Goal: Task Accomplishment & Management: Use online tool/utility

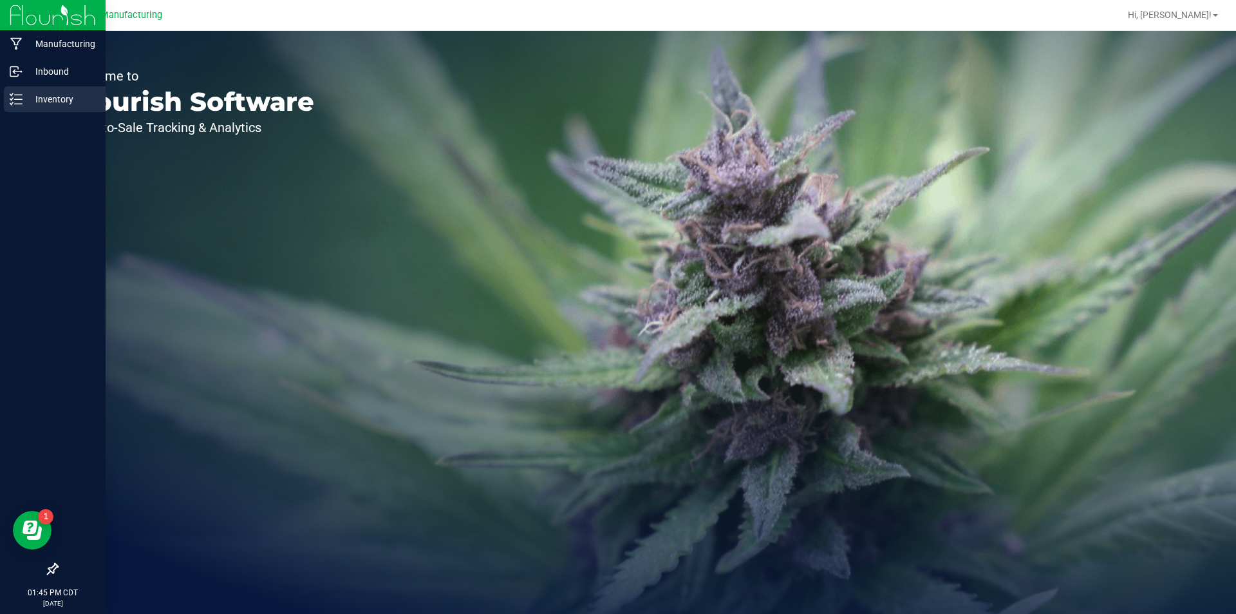
click at [5, 95] on div "Inventory" at bounding box center [55, 99] width 102 height 26
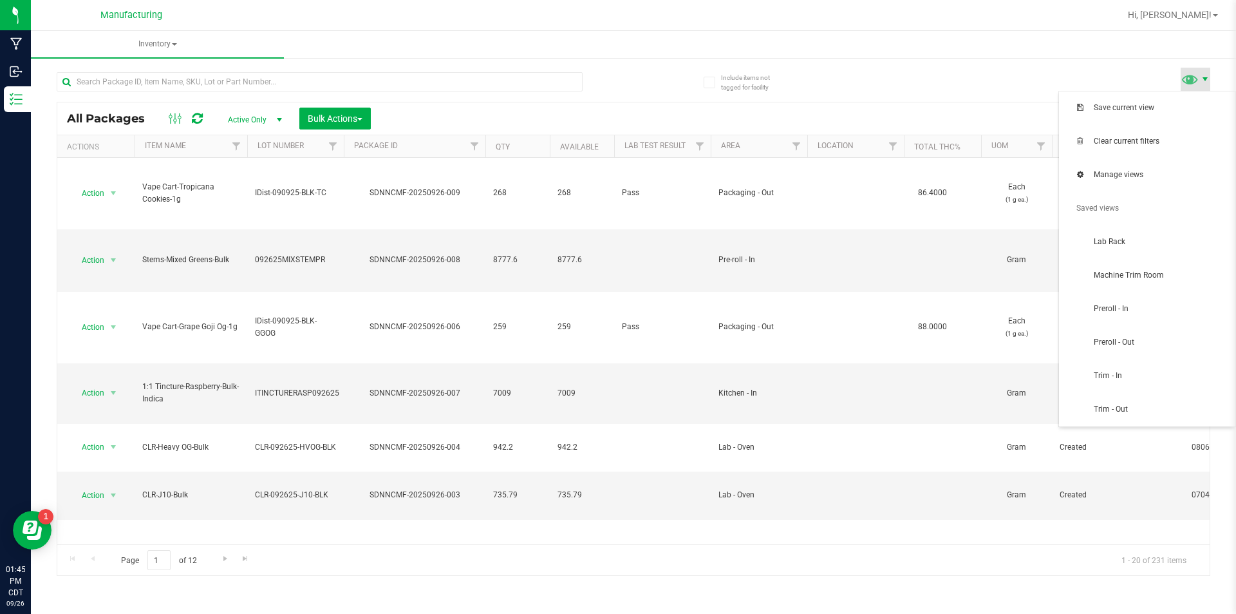
click at [1209, 82] on span at bounding box center [1205, 79] width 10 height 10
click at [1189, 375] on span "Trim - In" at bounding box center [1161, 375] width 134 height 11
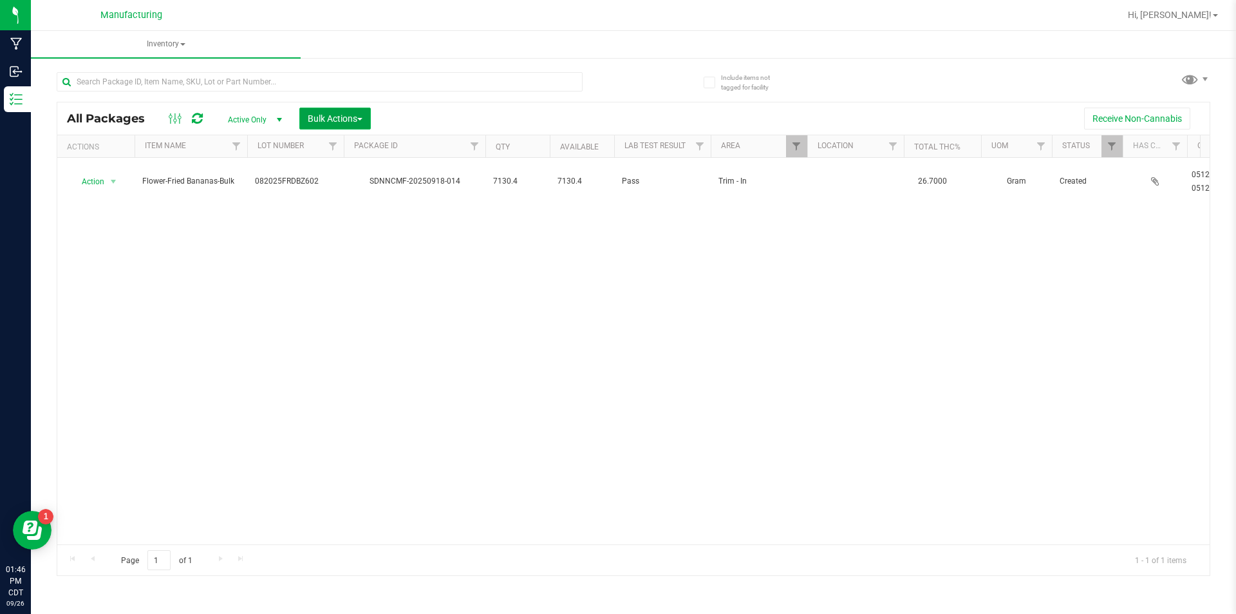
click at [345, 111] on button "Bulk Actions" at bounding box center [334, 119] width 71 height 22
click at [378, 142] on span "Add to manufacturing run" at bounding box center [355, 147] width 97 height 10
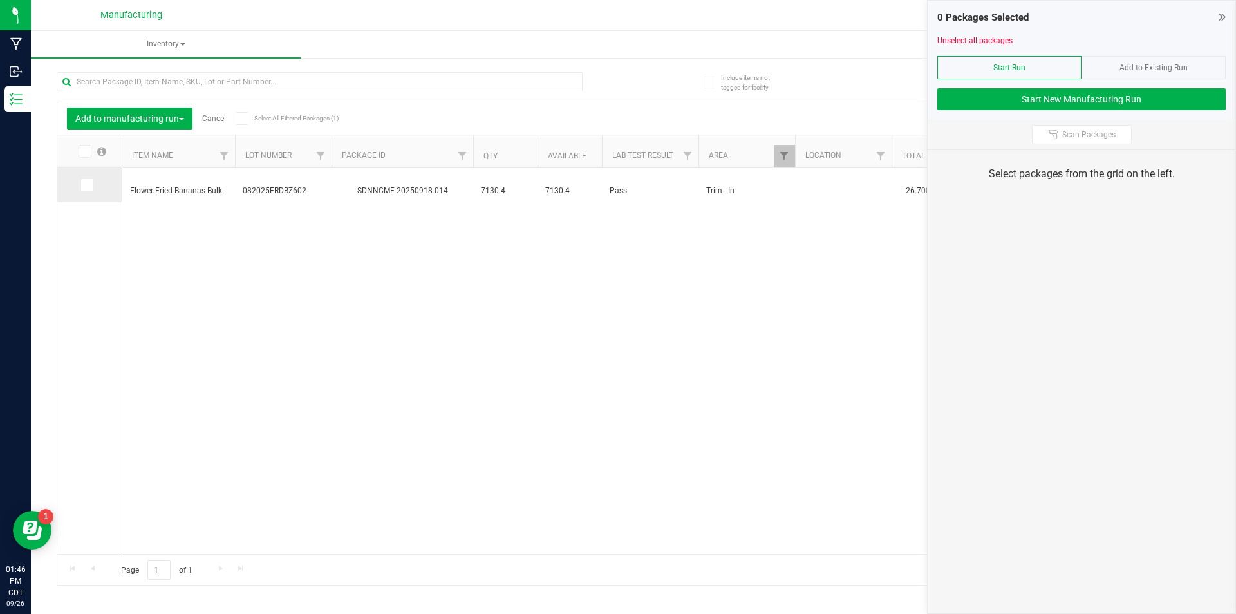
click at [87, 185] on icon at bounding box center [86, 185] width 8 height 0
click at [0, 0] on input "checkbox" at bounding box center [0, 0] width 0 height 0
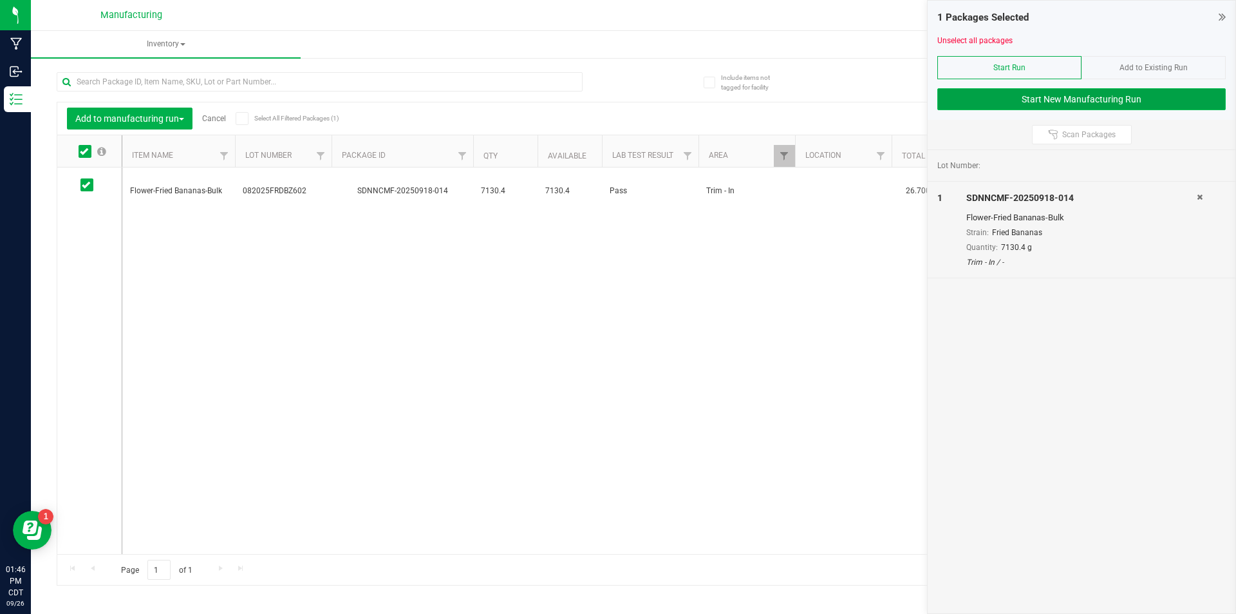
click at [1112, 93] on button "Start New Manufacturing Run" at bounding box center [1082, 99] width 289 height 22
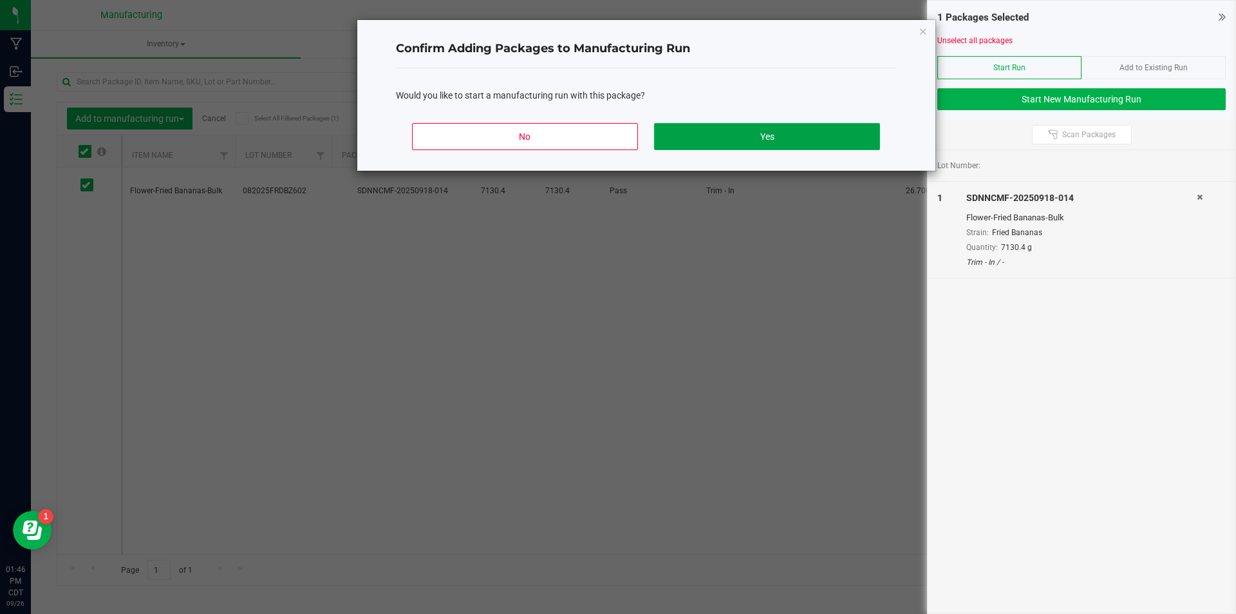
click at [759, 132] on button "Yes" at bounding box center [766, 136] width 225 height 27
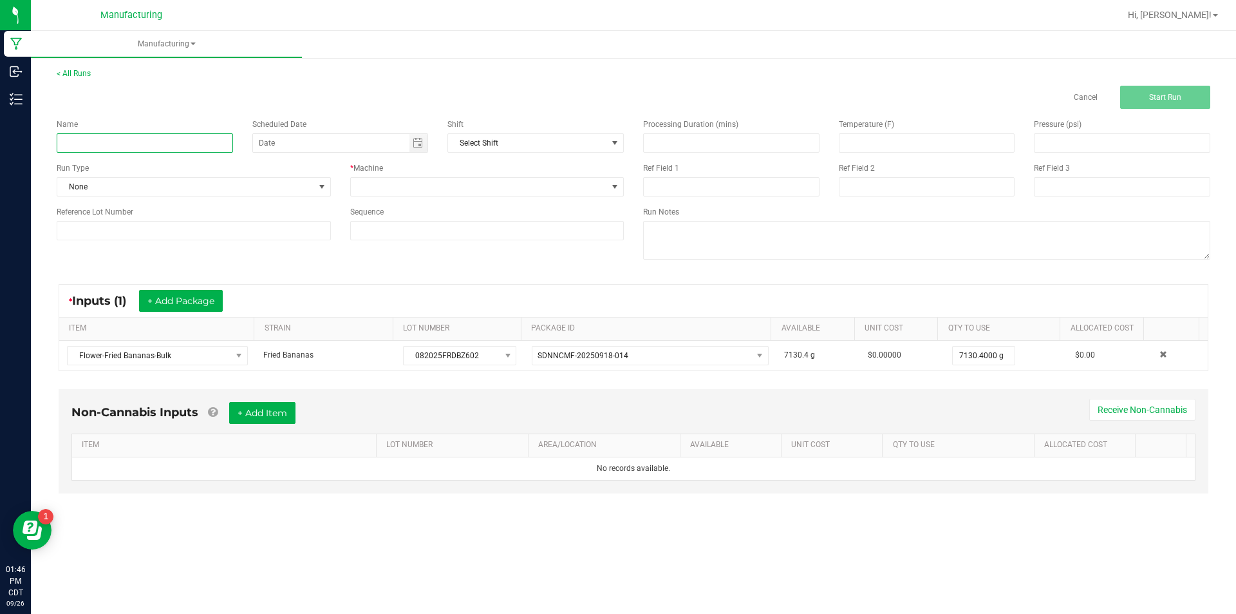
click at [175, 144] on input at bounding box center [145, 142] width 176 height 19
type input "092625-FRIED BANANAS"
click at [326, 184] on span at bounding box center [322, 187] width 10 height 10
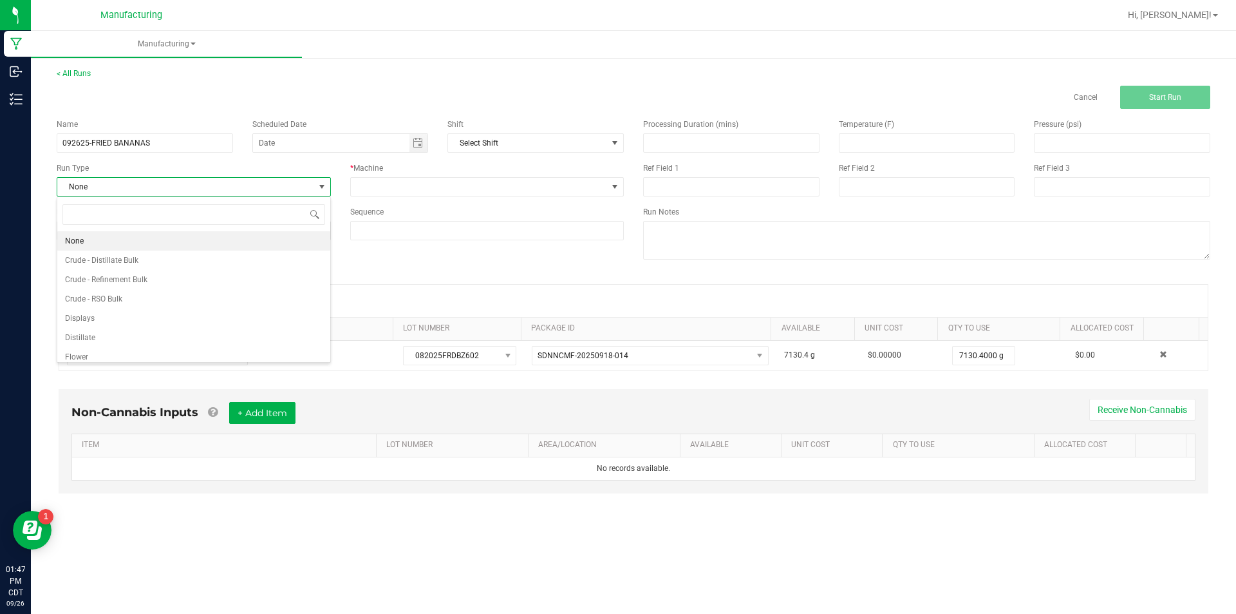
scroll to position [19, 274]
click at [190, 353] on li "Flower" at bounding box center [193, 356] width 273 height 19
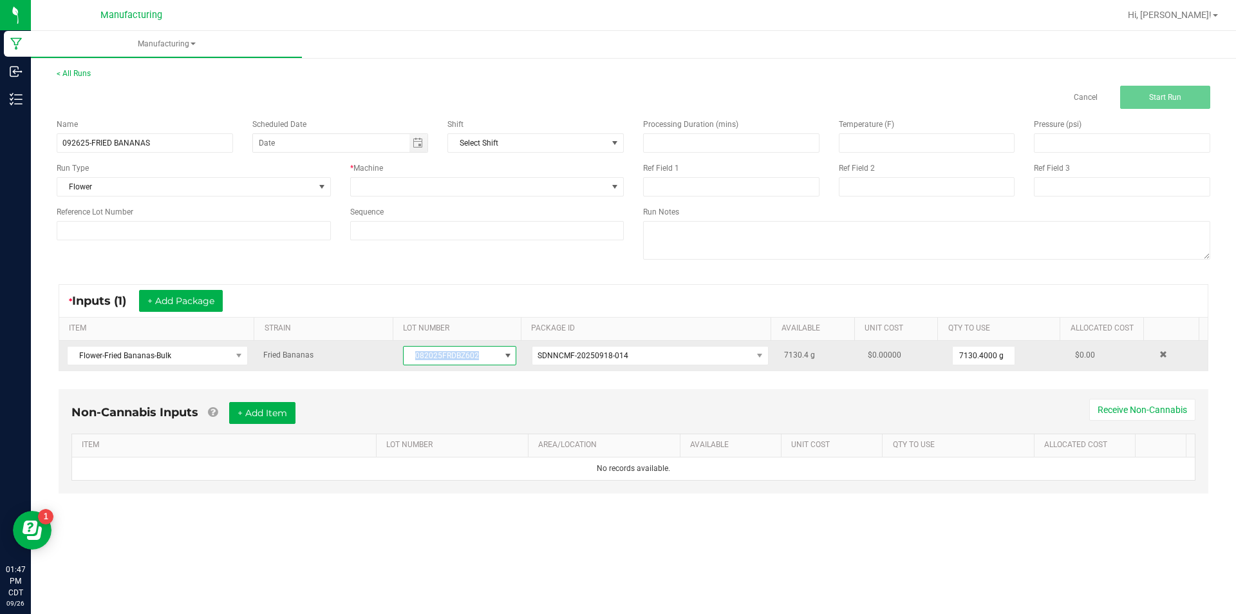
drag, startPoint x: 406, startPoint y: 354, endPoint x: 484, endPoint y: 345, distance: 78.4
click at [484, 346] on span "082025FRDBZ602" at bounding box center [459, 355] width 113 height 19
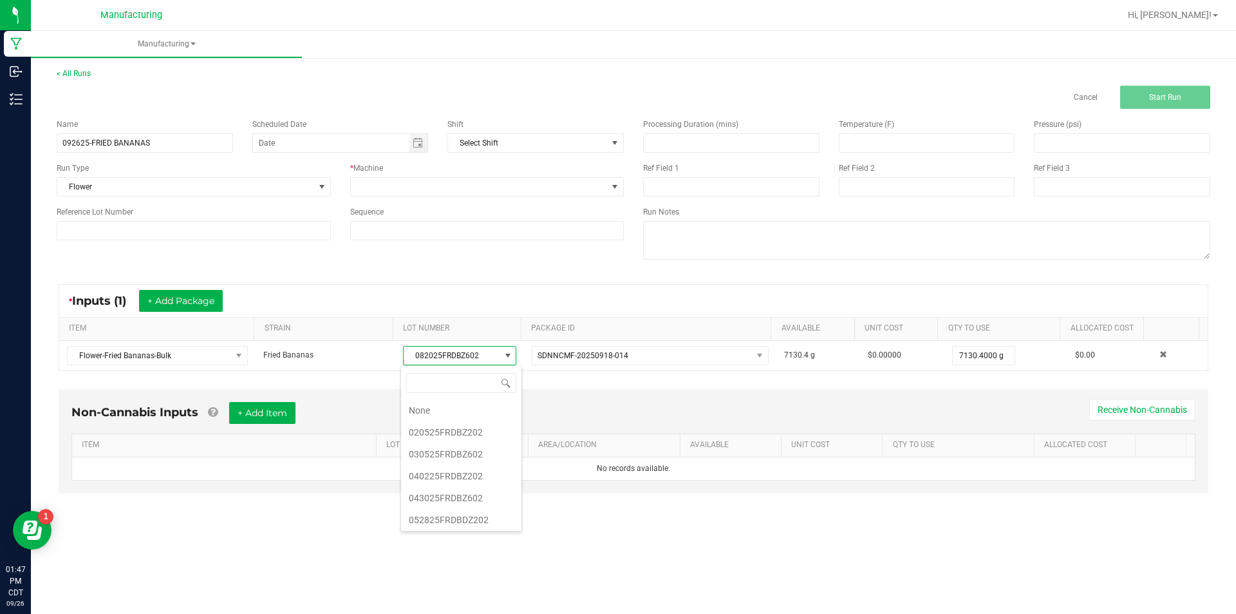
scroll to position [19, 113]
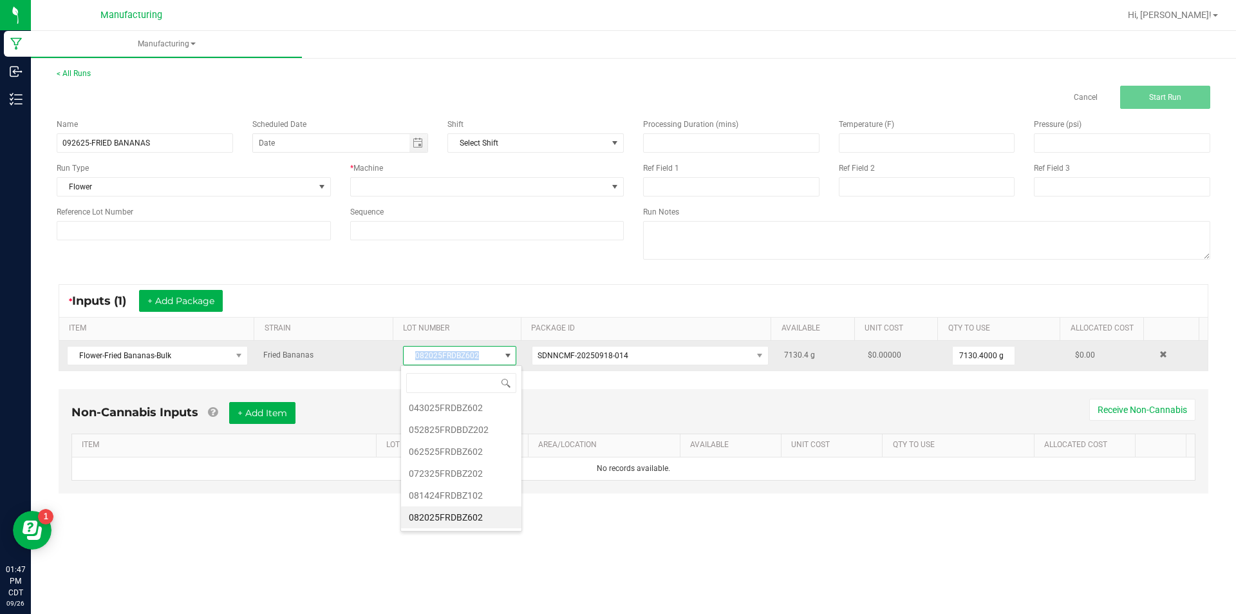
drag, startPoint x: 415, startPoint y: 351, endPoint x: 477, endPoint y: 345, distance: 62.1
click at [477, 346] on span "082025FRDBZ602" at bounding box center [459, 355] width 113 height 19
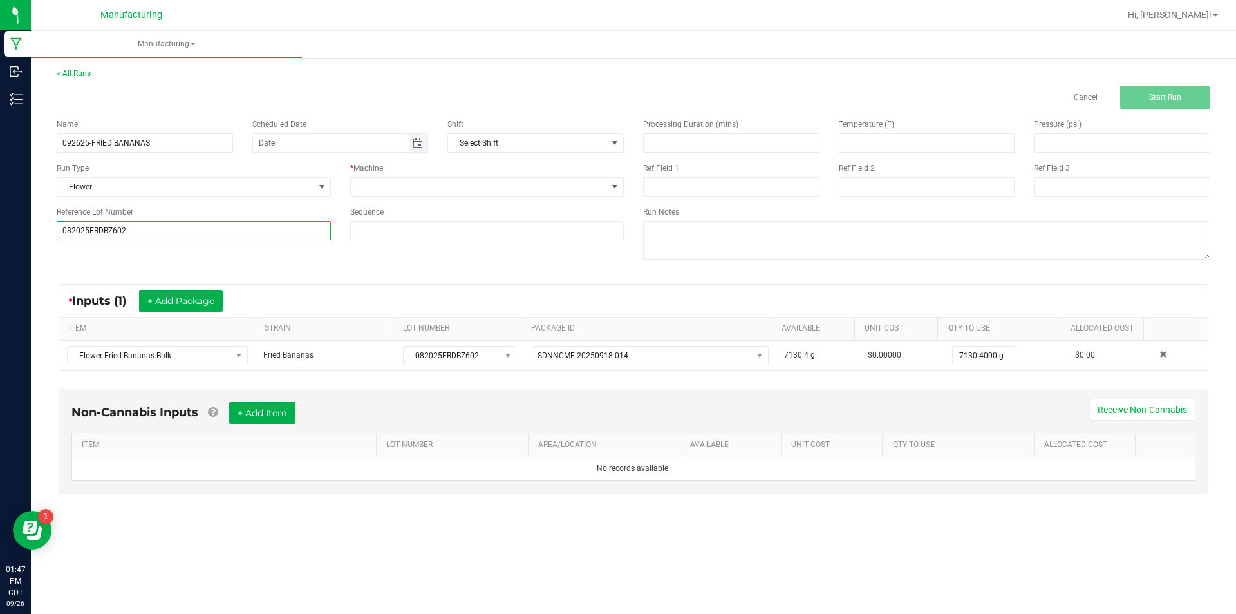
click at [418, 142] on span "Toggle calendar" at bounding box center [418, 143] width 10 height 10
type input "082025FRDBZ602"
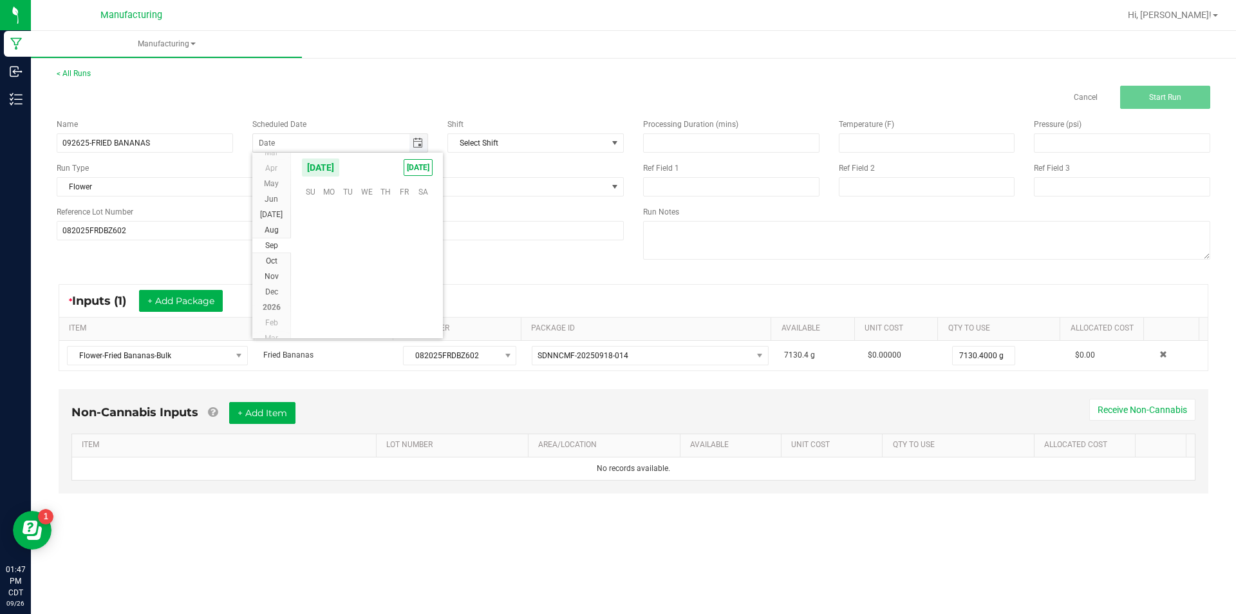
scroll to position [208856, 0]
click at [403, 268] on span "26" at bounding box center [404, 271] width 19 height 20
type input "[DATE]"
click at [614, 181] on span at bounding box center [615, 187] width 16 height 18
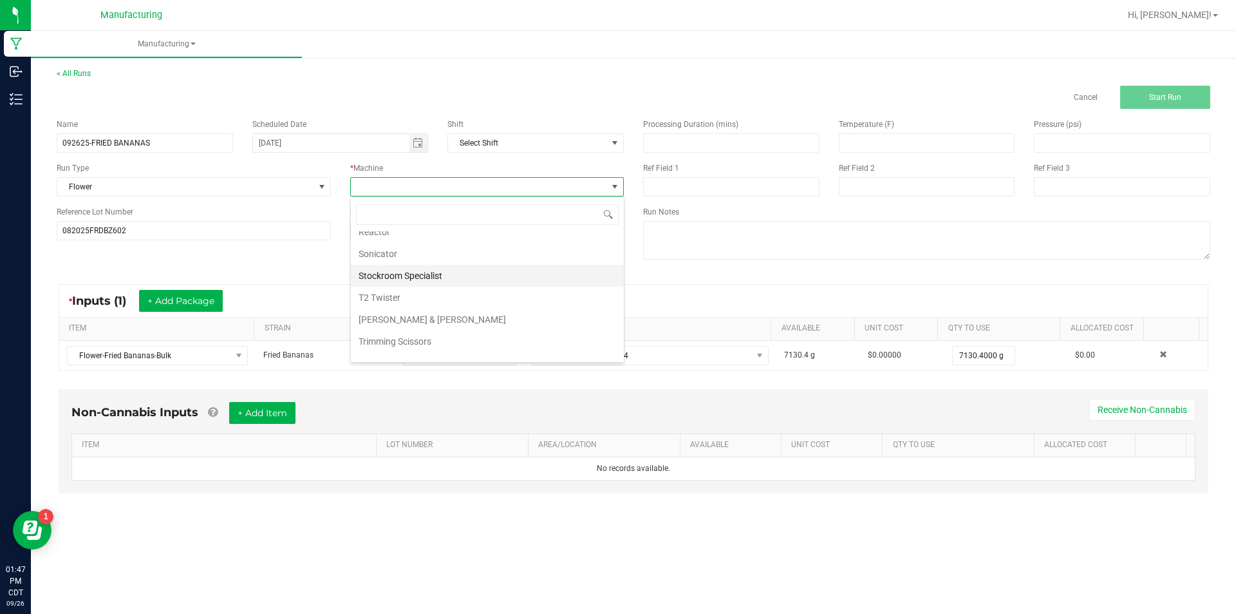
scroll to position [200, 0]
click at [536, 323] on li "Trimming Scissors" at bounding box center [487, 327] width 273 height 22
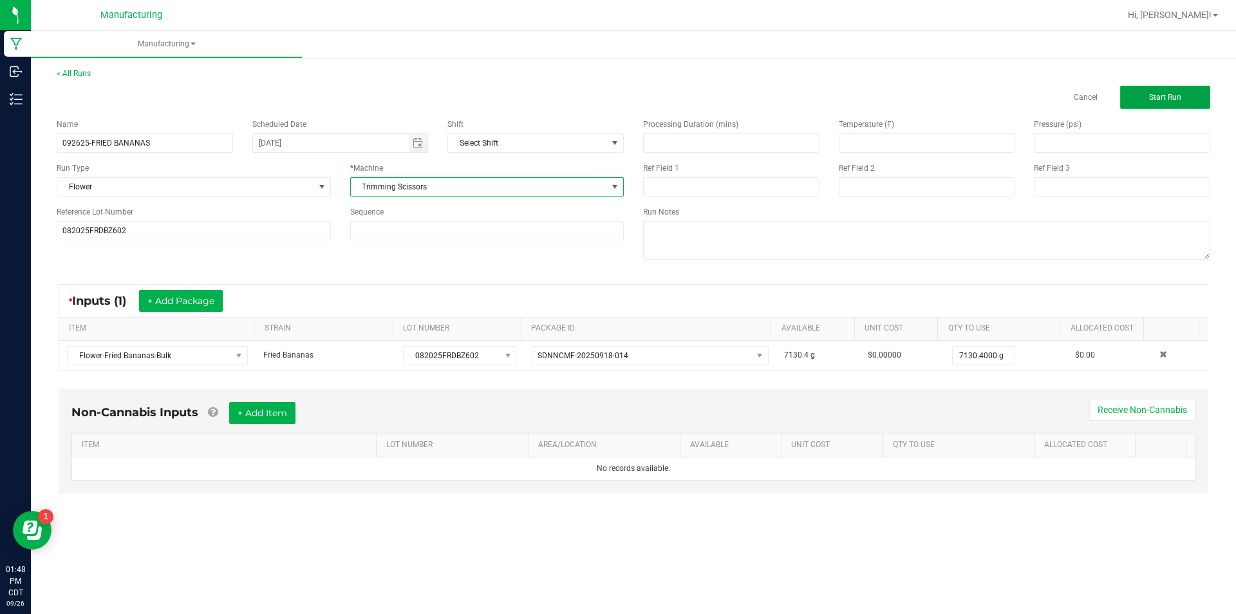
click at [1141, 88] on button "Start Run" at bounding box center [1166, 97] width 90 height 23
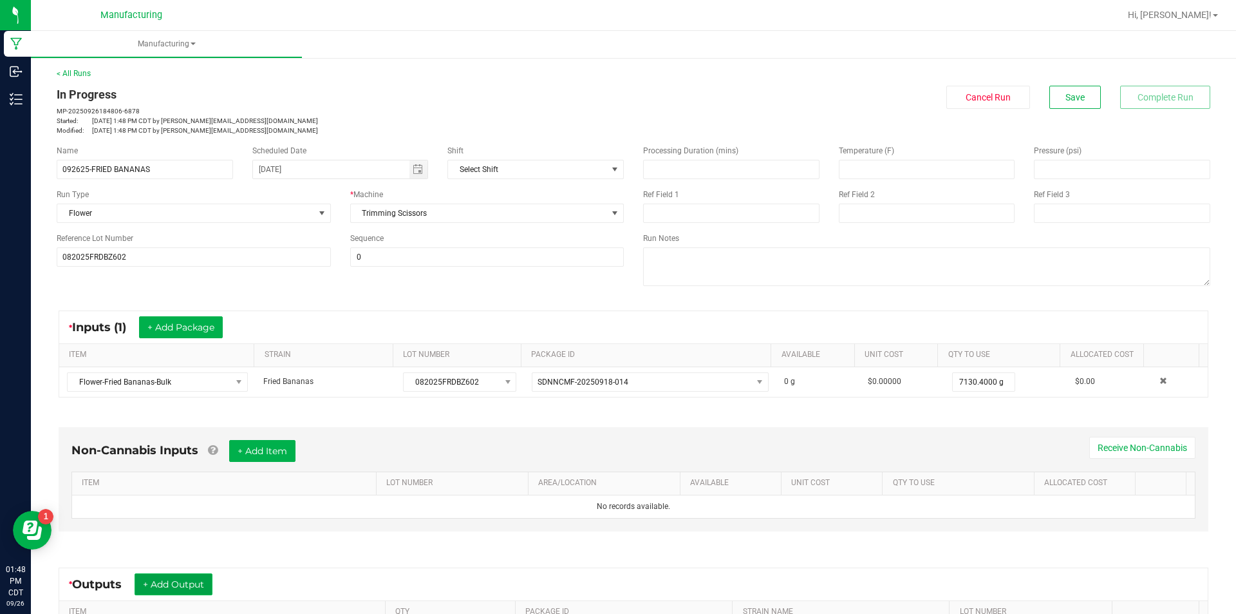
click at [178, 576] on button "+ Add Output" at bounding box center [174, 584] width 78 height 22
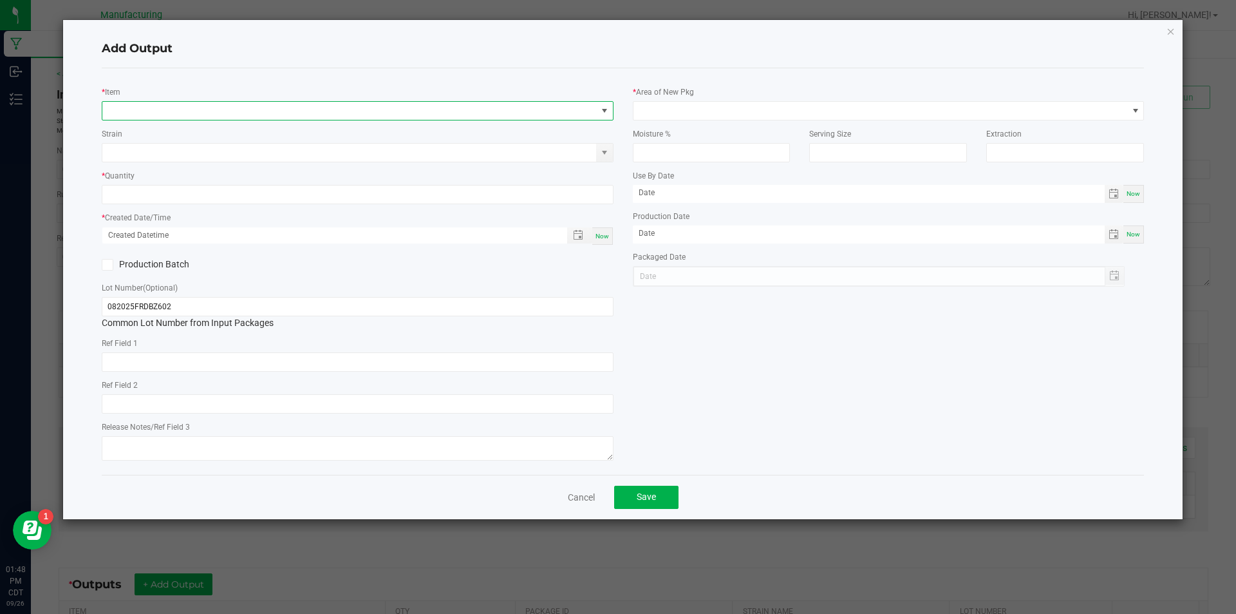
click at [299, 105] on span "NO DATA FOUND" at bounding box center [349, 111] width 495 height 18
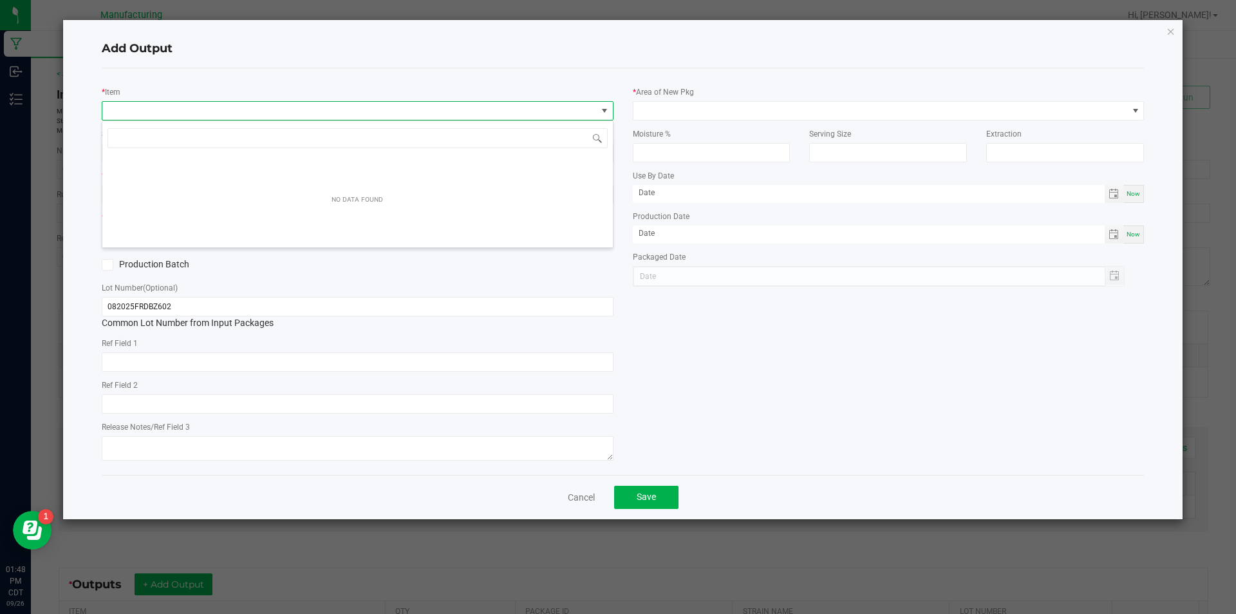
scroll to position [19, 512]
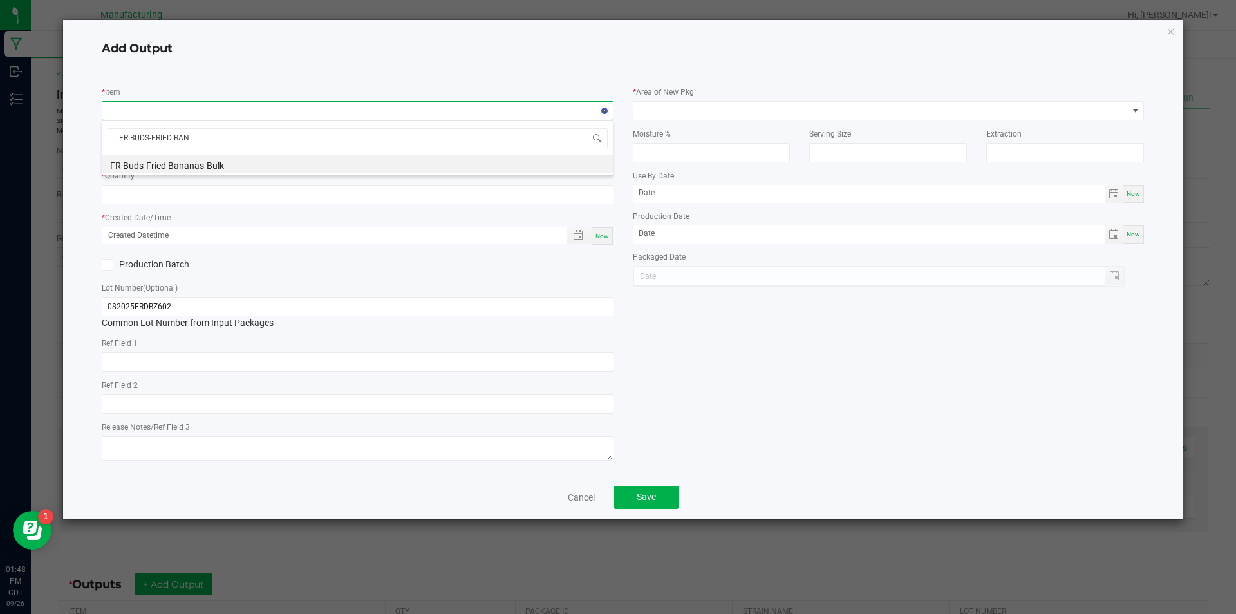
type input "FR BUDS-[PERSON_NAME]"
click at [235, 165] on li "FR Buds-Fried Bananas-Bulk" at bounding box center [357, 164] width 511 height 18
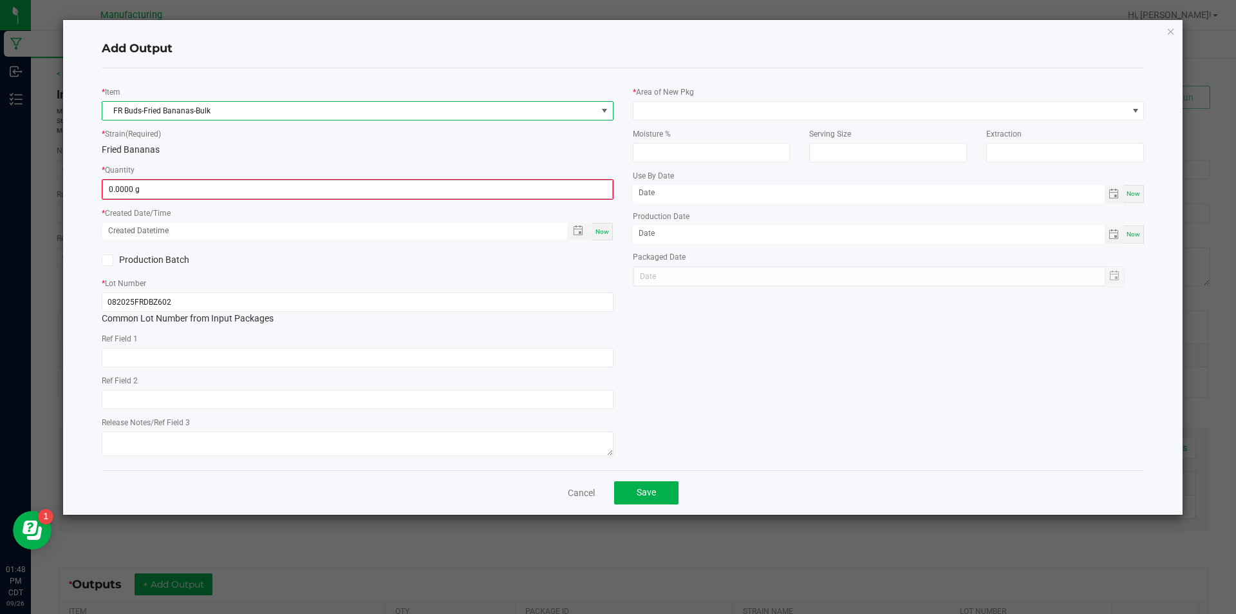
type input "0"
click at [187, 191] on input "0" at bounding box center [357, 189] width 509 height 18
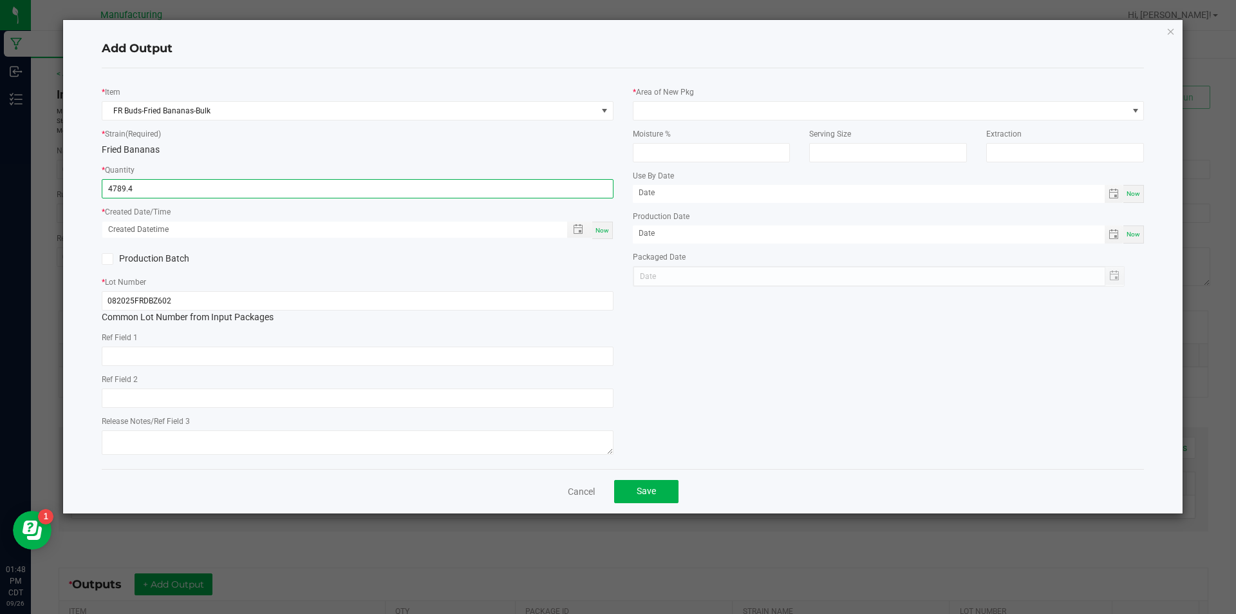
type input "4789.4000 g"
click at [607, 223] on div "Now" at bounding box center [602, 230] width 21 height 17
type input "[DATE] 1:48 PM"
type input "[DATE]"
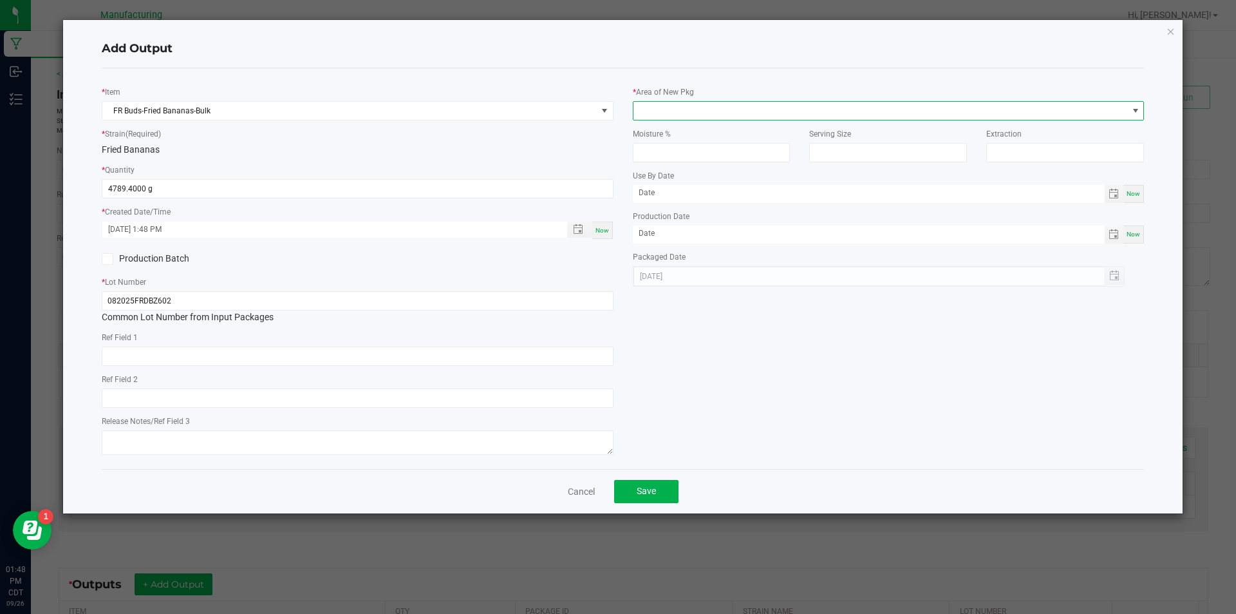
click at [1135, 106] on span at bounding box center [1136, 111] width 10 height 10
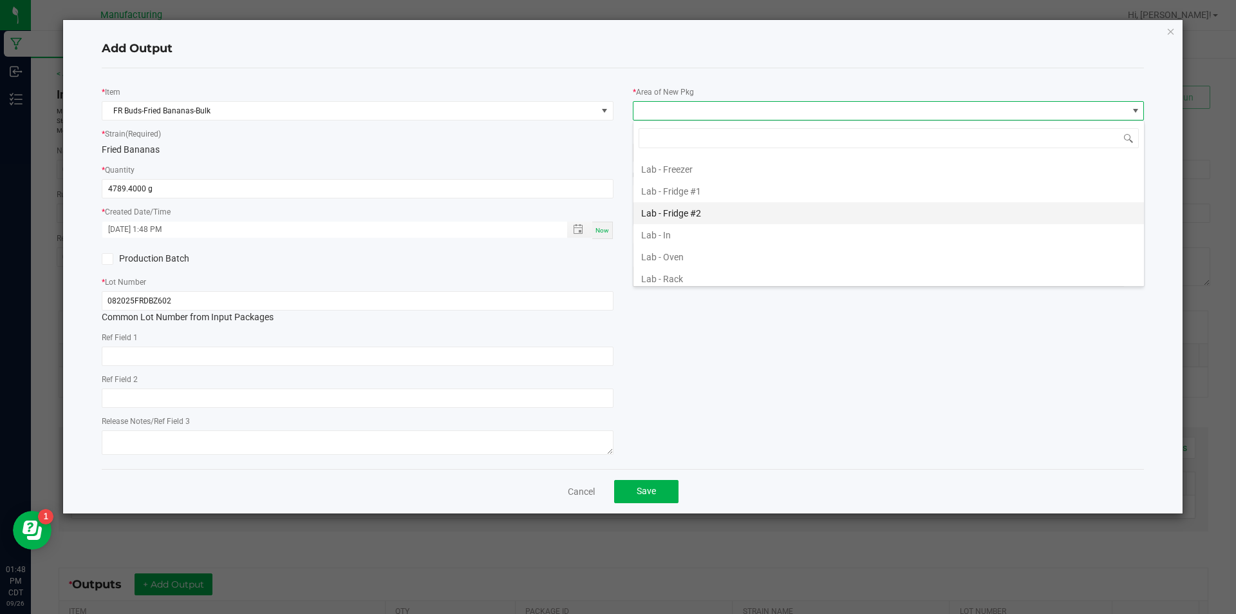
scroll to position [258, 0]
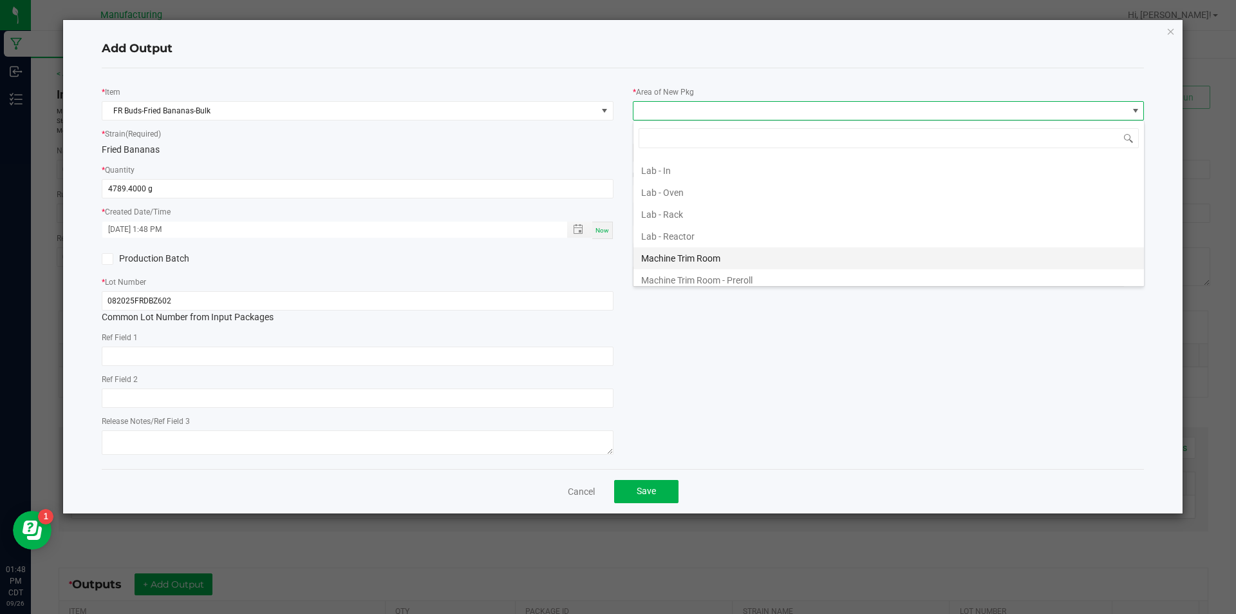
click at [957, 253] on li "Machine Trim Room" at bounding box center [889, 258] width 511 height 22
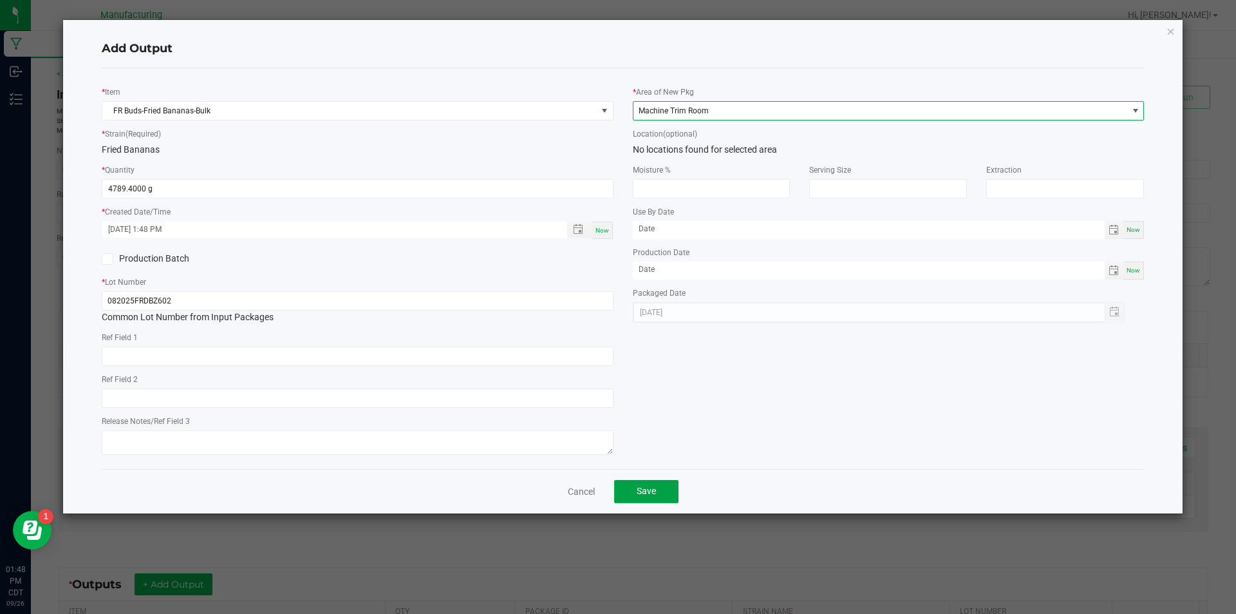
click at [645, 489] on span "Save" at bounding box center [646, 491] width 19 height 10
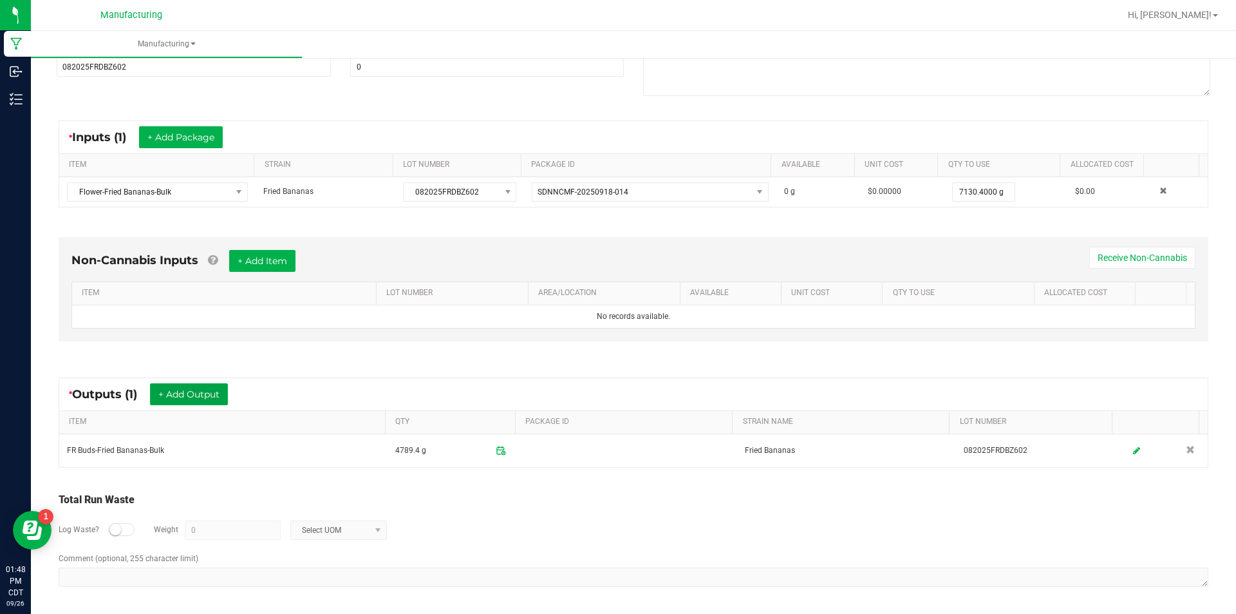
scroll to position [191, 0]
click at [182, 389] on button "+ Add Output" at bounding box center [189, 394] width 78 height 22
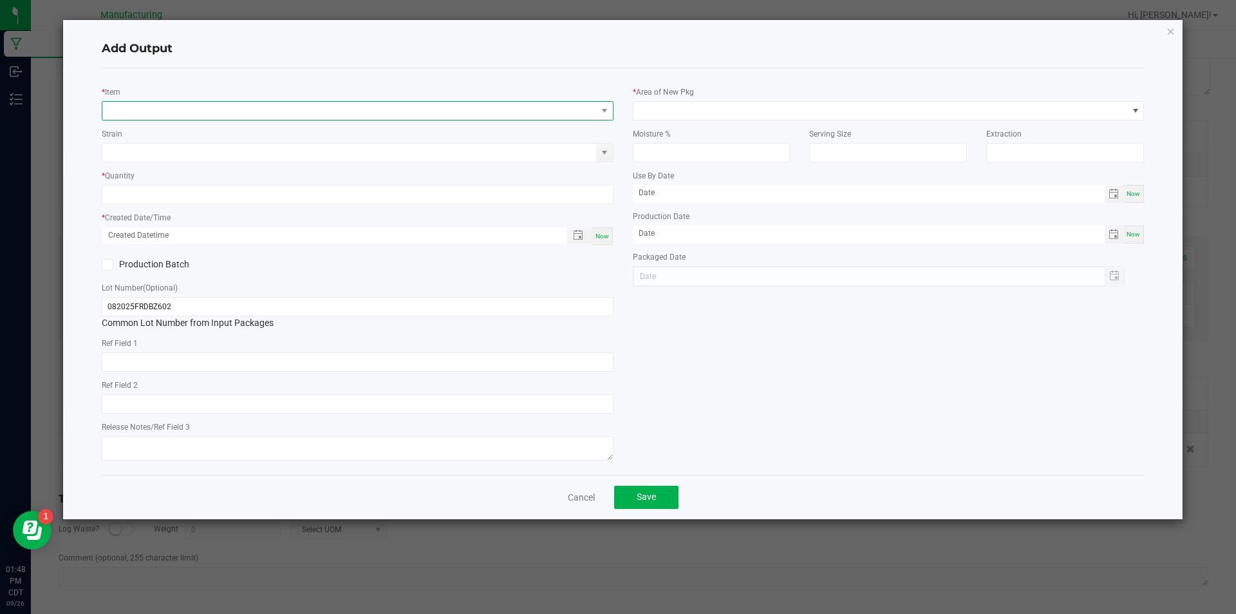
click at [301, 107] on span "NO DATA FOUND" at bounding box center [349, 111] width 495 height 18
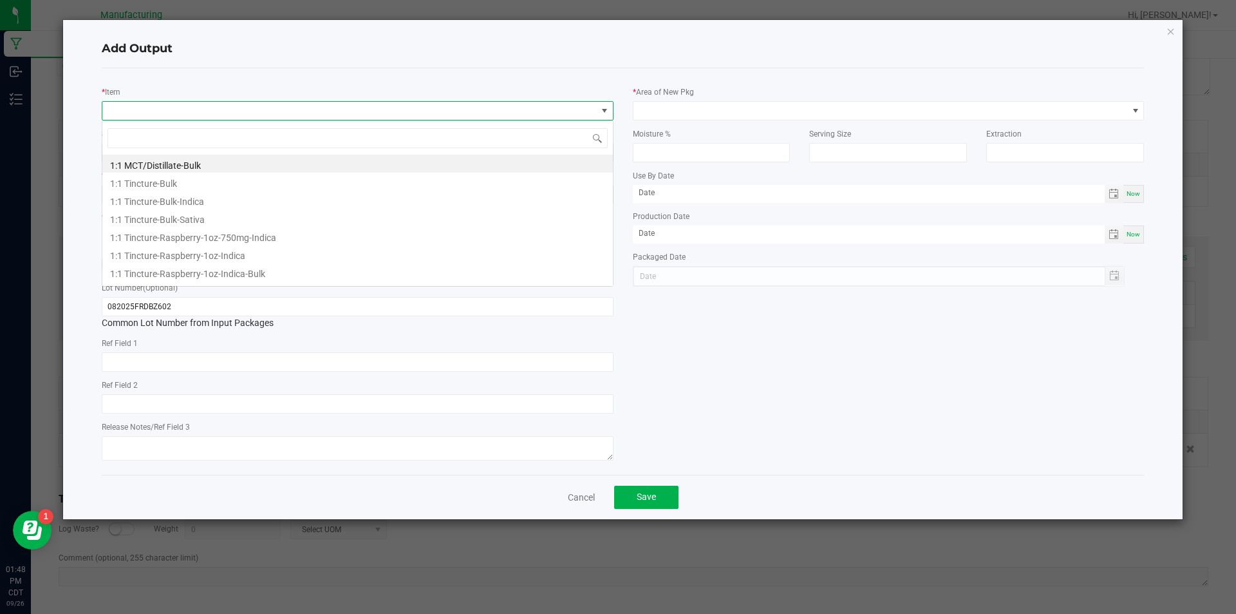
scroll to position [19, 512]
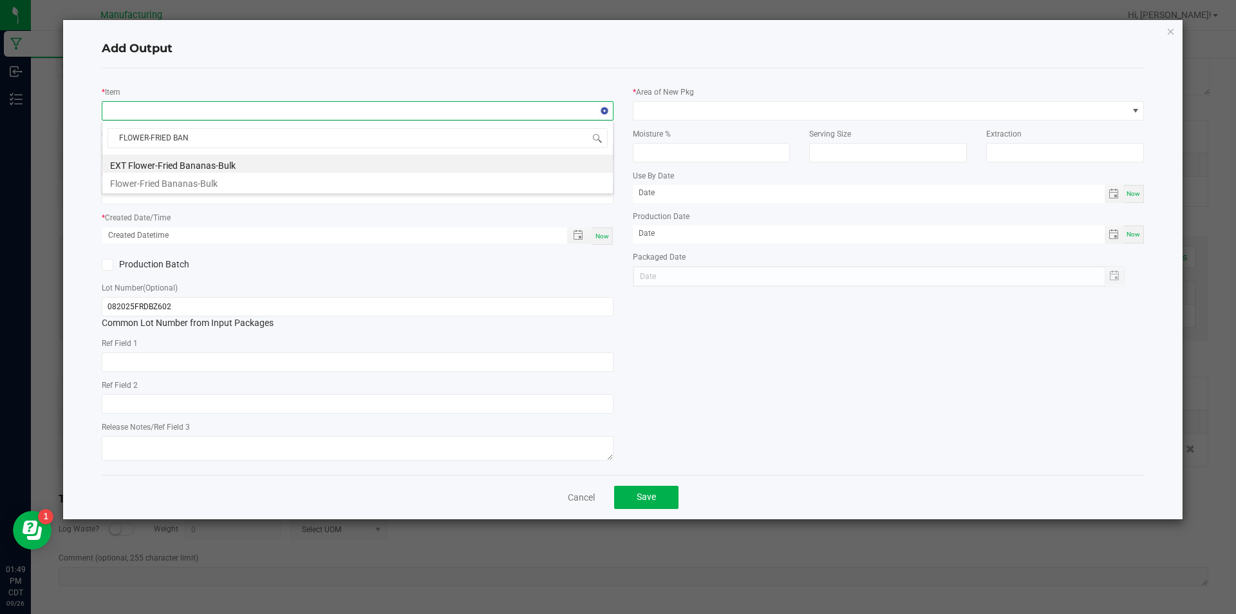
type input "FLOWER-[PERSON_NAME]"
click at [225, 187] on li "Flower-Fried Bananas-Bulk" at bounding box center [357, 182] width 511 height 18
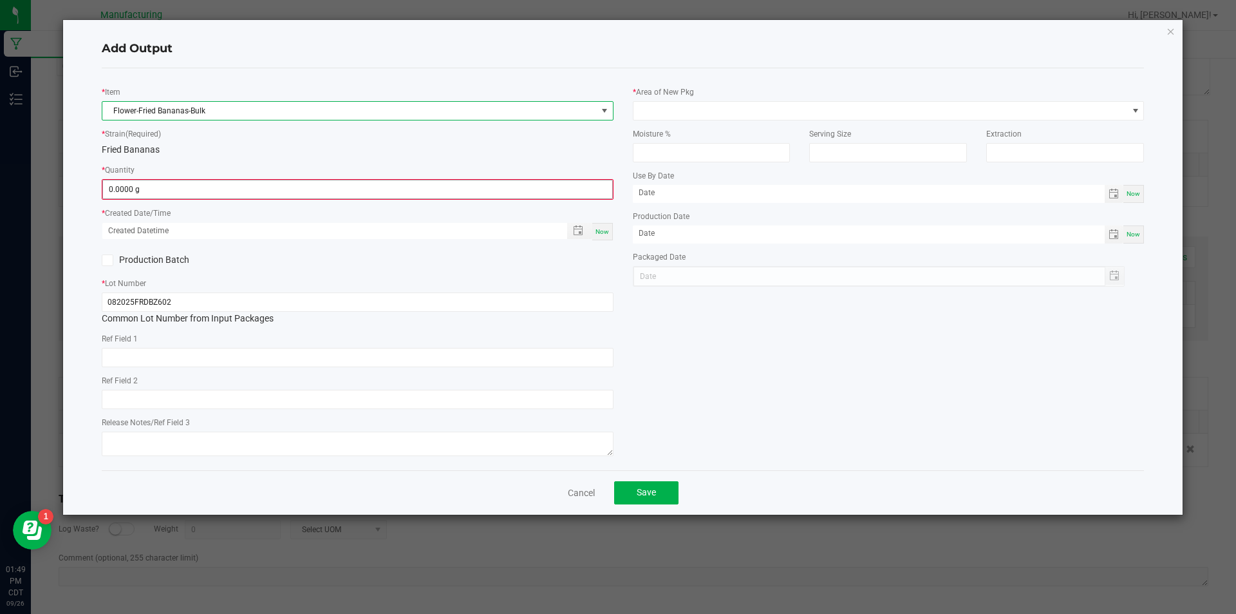
type input "0"
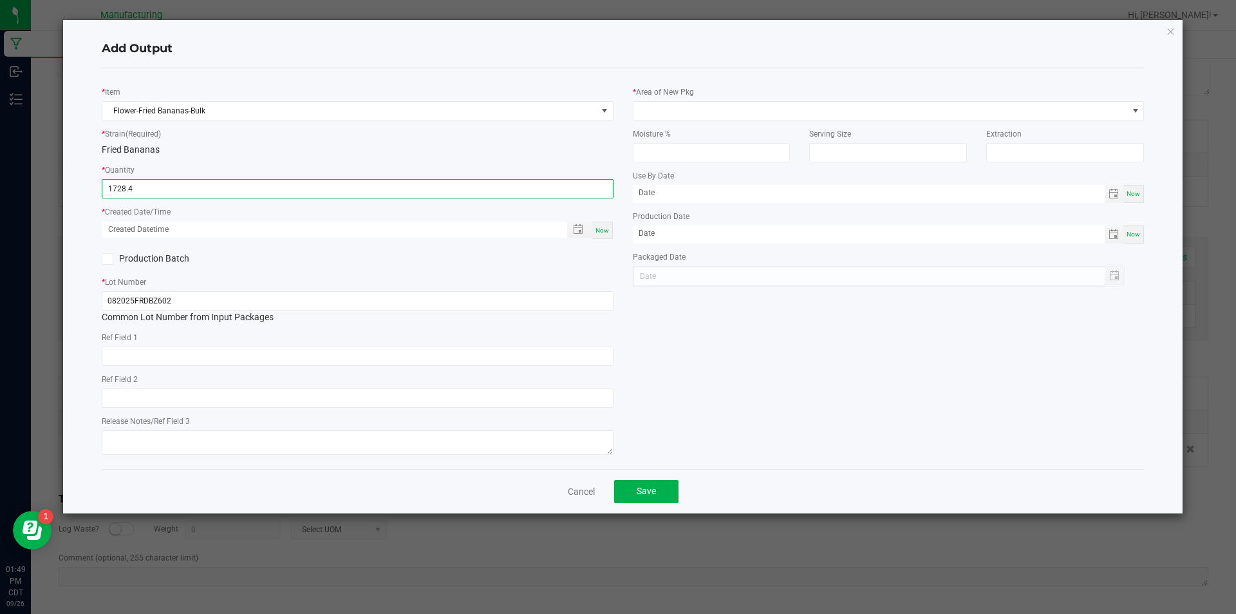
type input "1728.4000 g"
drag, startPoint x: 606, startPoint y: 227, endPoint x: 596, endPoint y: 222, distance: 10.9
click at [601, 227] on span "Now" at bounding box center [603, 230] width 14 height 7
type input "[DATE] 1:49 PM"
type input "[DATE]"
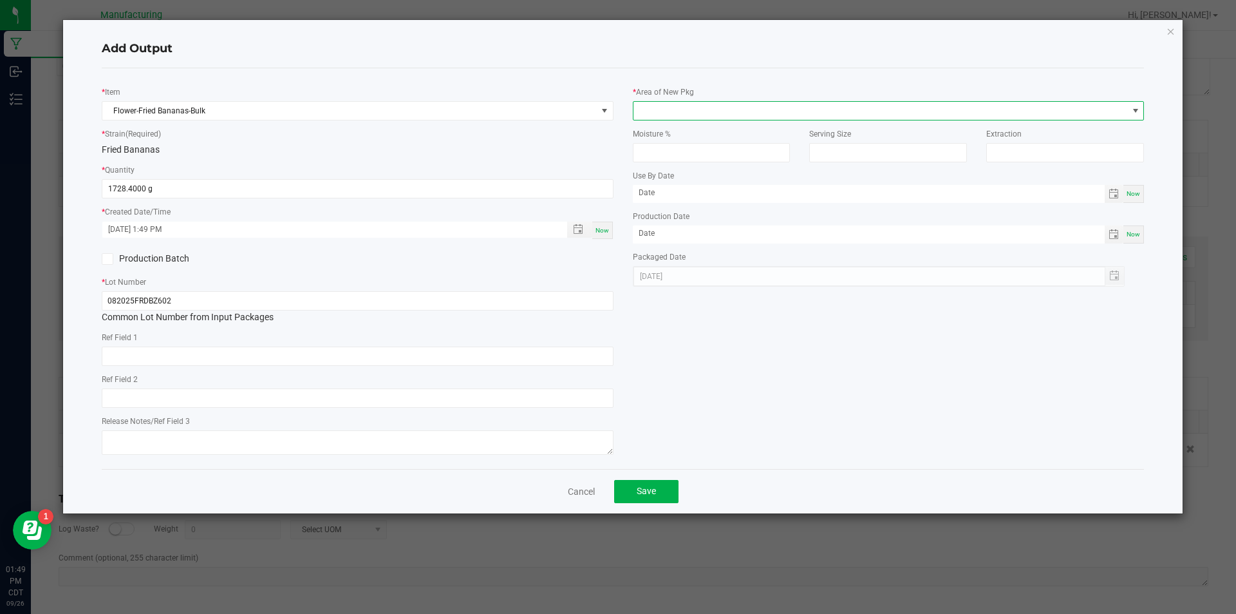
click at [1135, 108] on span at bounding box center [1136, 111] width 10 height 10
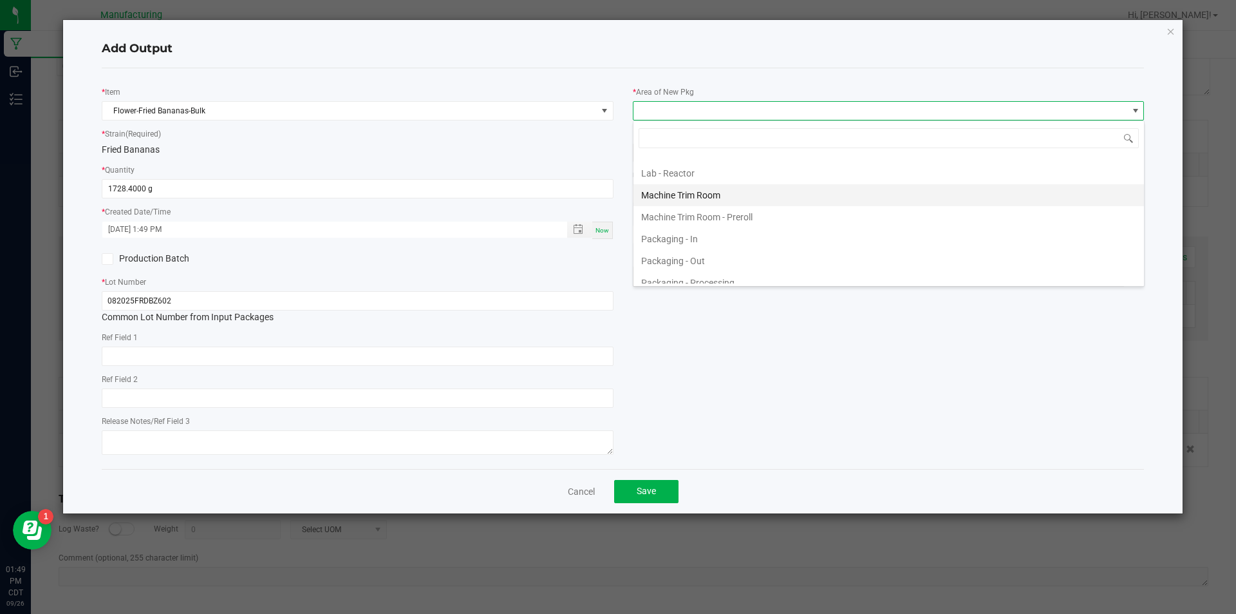
scroll to position [322, 0]
click at [1000, 222] on li "Machine Trim Room - Preroll" at bounding box center [889, 216] width 511 height 22
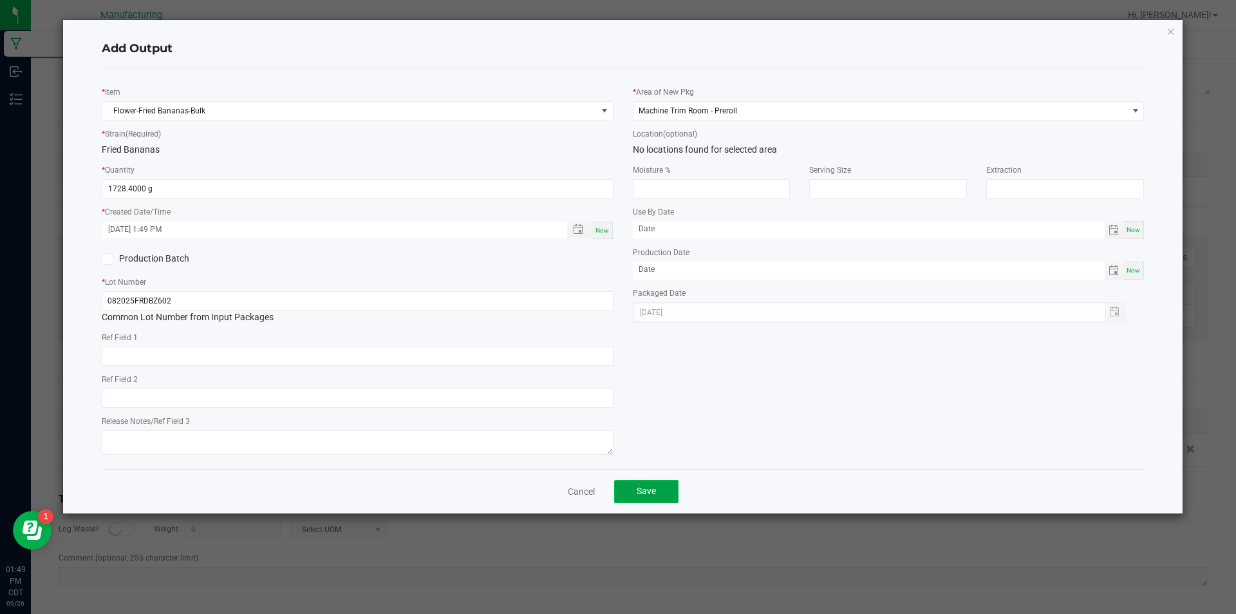
click at [661, 491] on button "Save" at bounding box center [646, 491] width 64 height 23
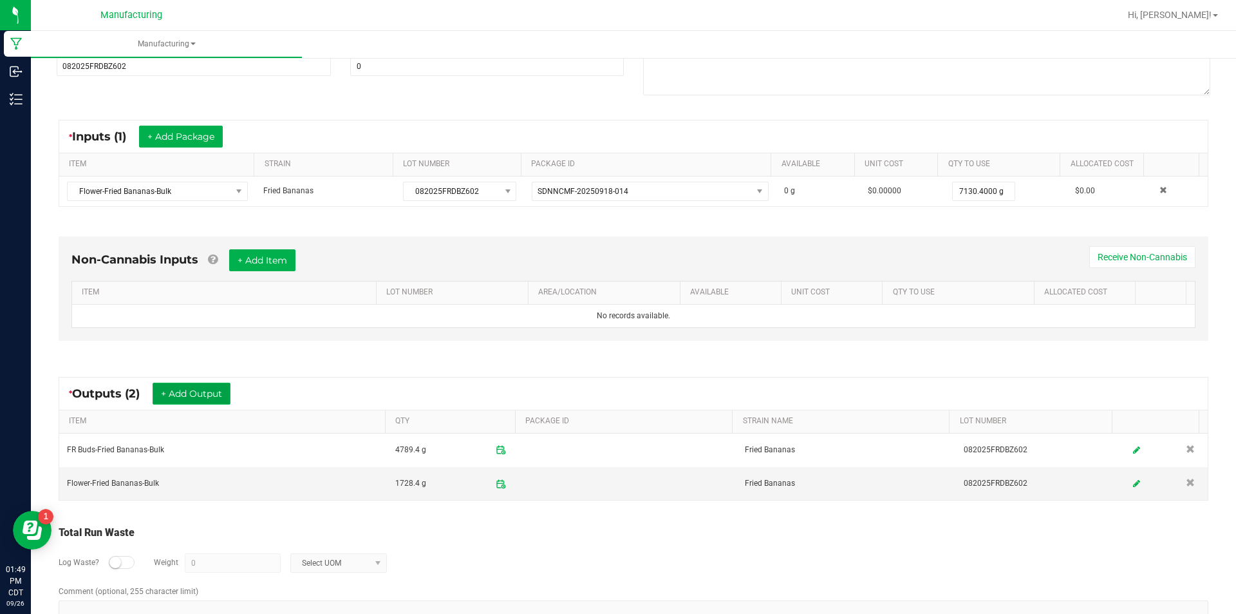
click at [213, 392] on button "+ Add Output" at bounding box center [192, 394] width 78 height 22
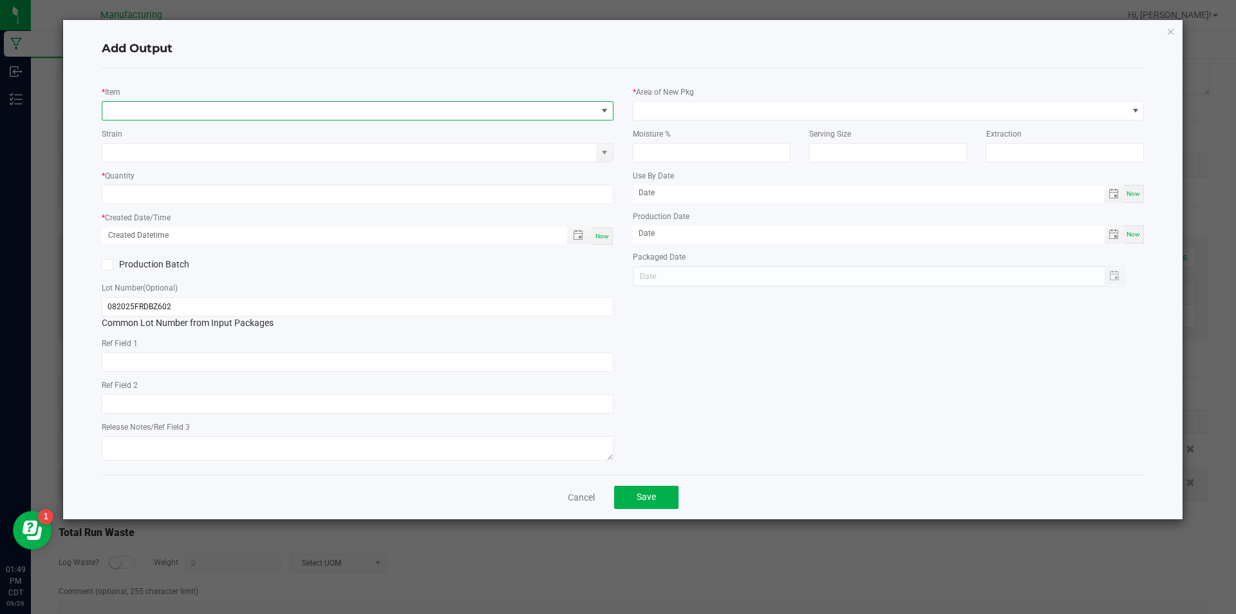
click at [382, 103] on span "NO DATA FOUND" at bounding box center [349, 111] width 495 height 18
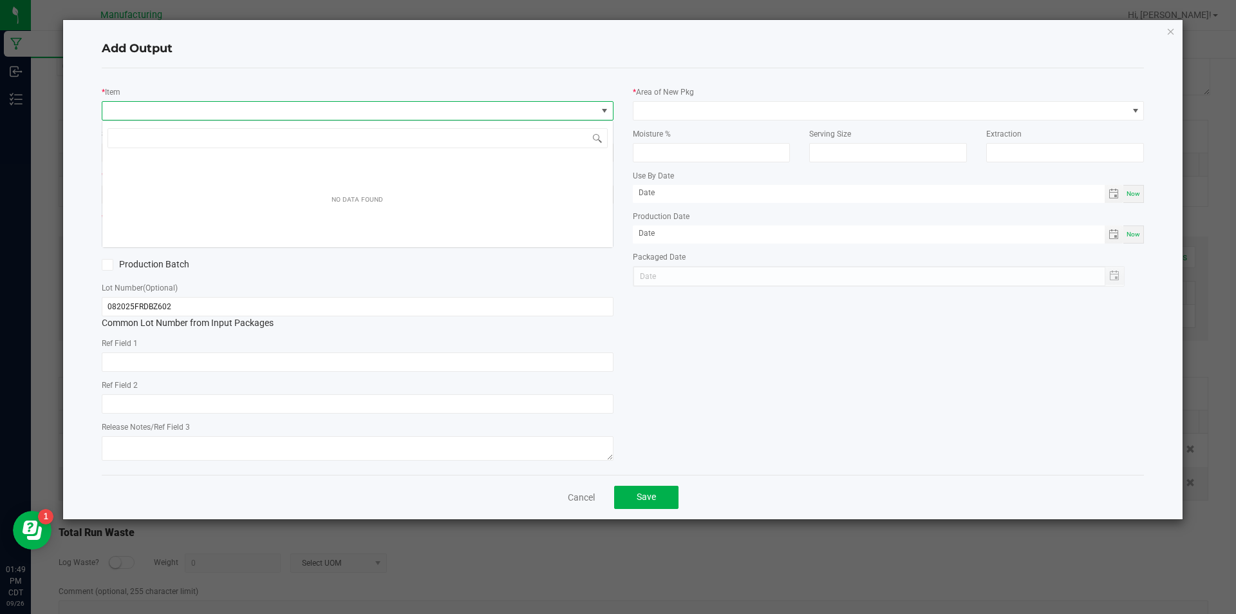
scroll to position [19, 512]
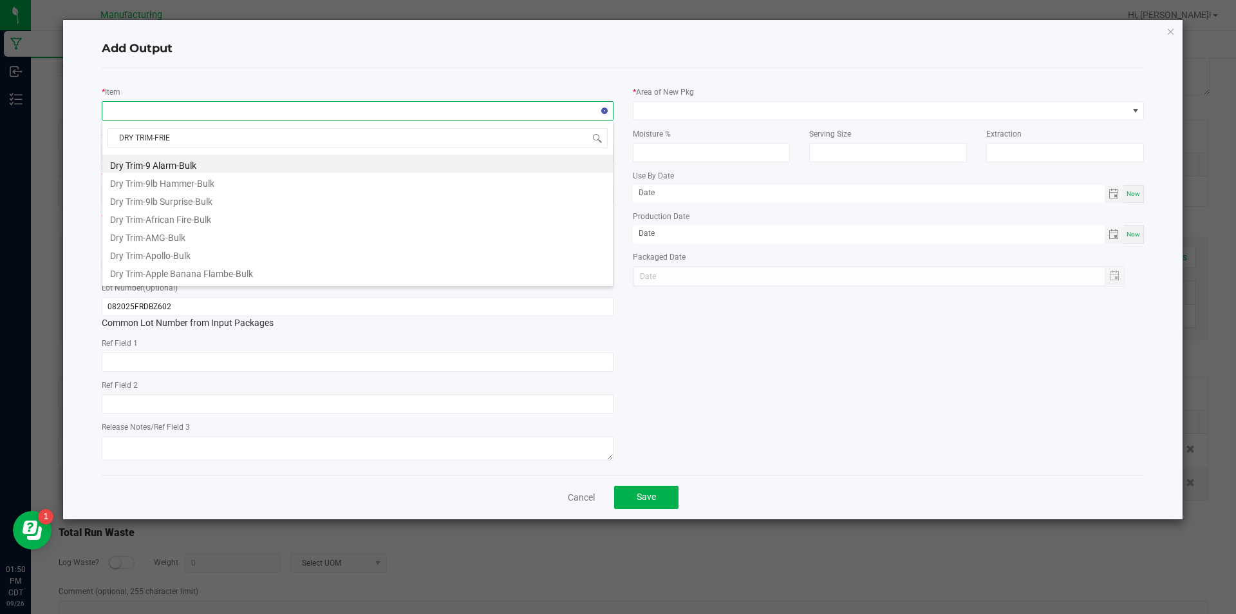
type input "DRY TRIM-FRIED"
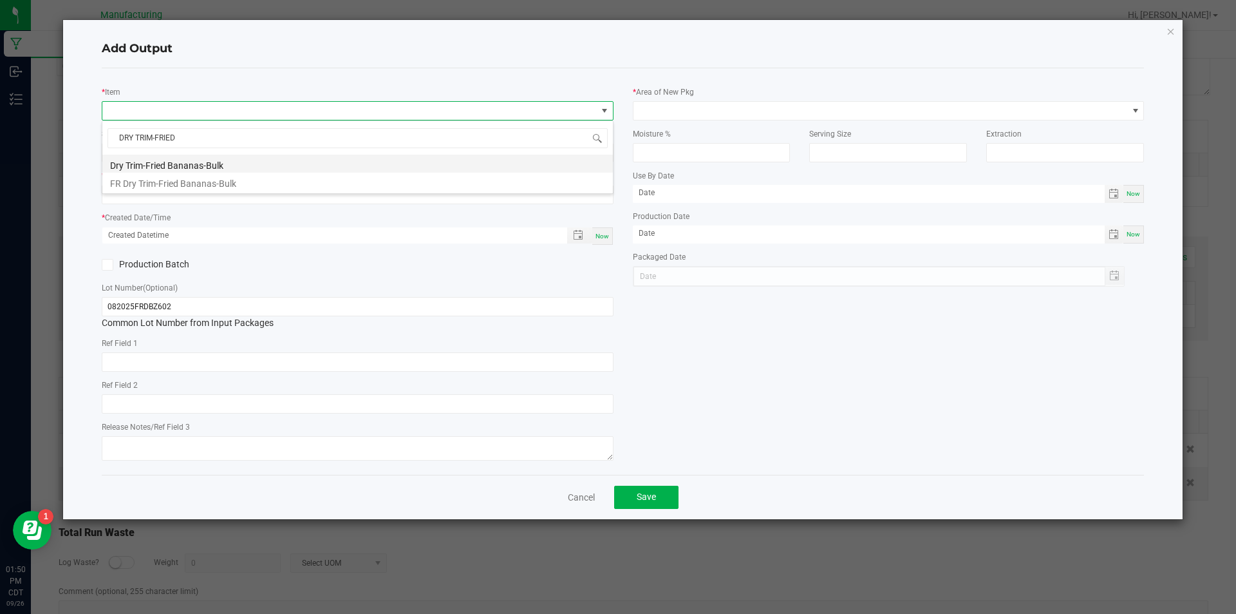
click at [269, 162] on li "Dry Trim-Fried Bananas-Bulk" at bounding box center [357, 164] width 511 height 18
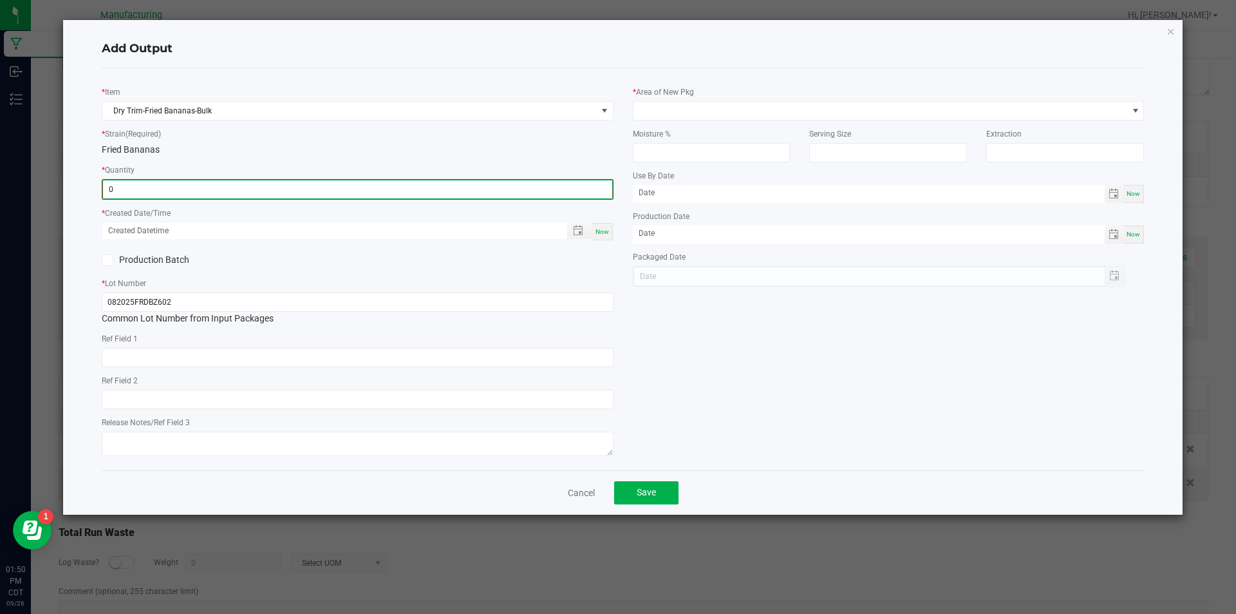
click at [211, 188] on input "0" at bounding box center [357, 189] width 509 height 18
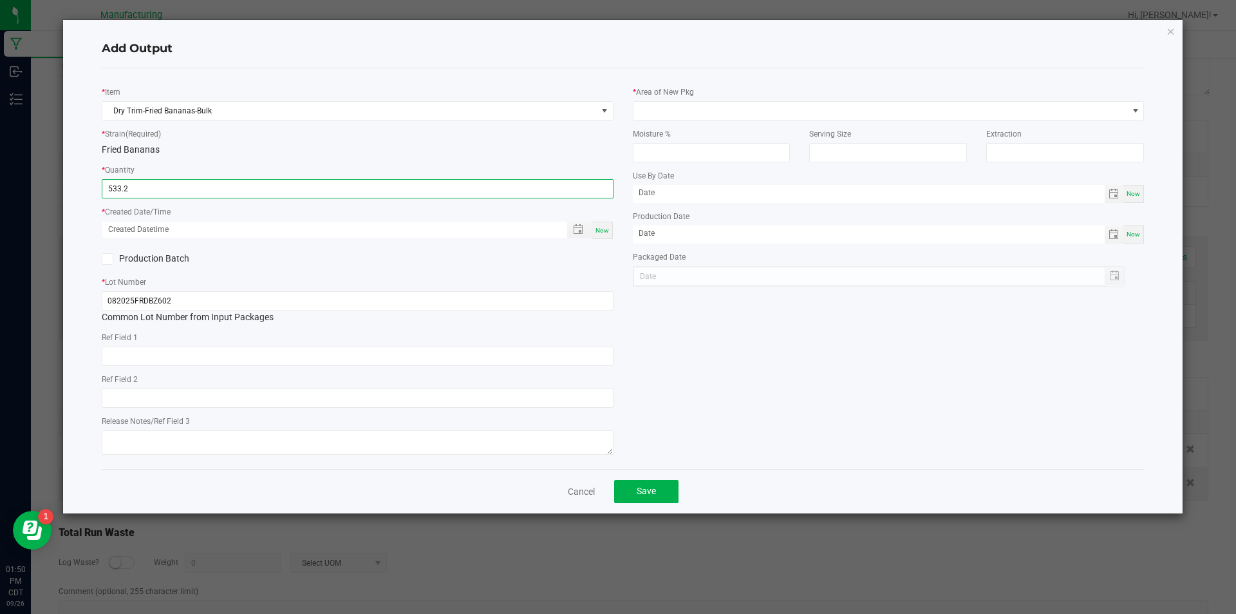
type input "533.2000 g"
click at [600, 229] on span "Now" at bounding box center [603, 230] width 14 height 7
type input "[DATE] 1:50 PM"
type input "[DATE]"
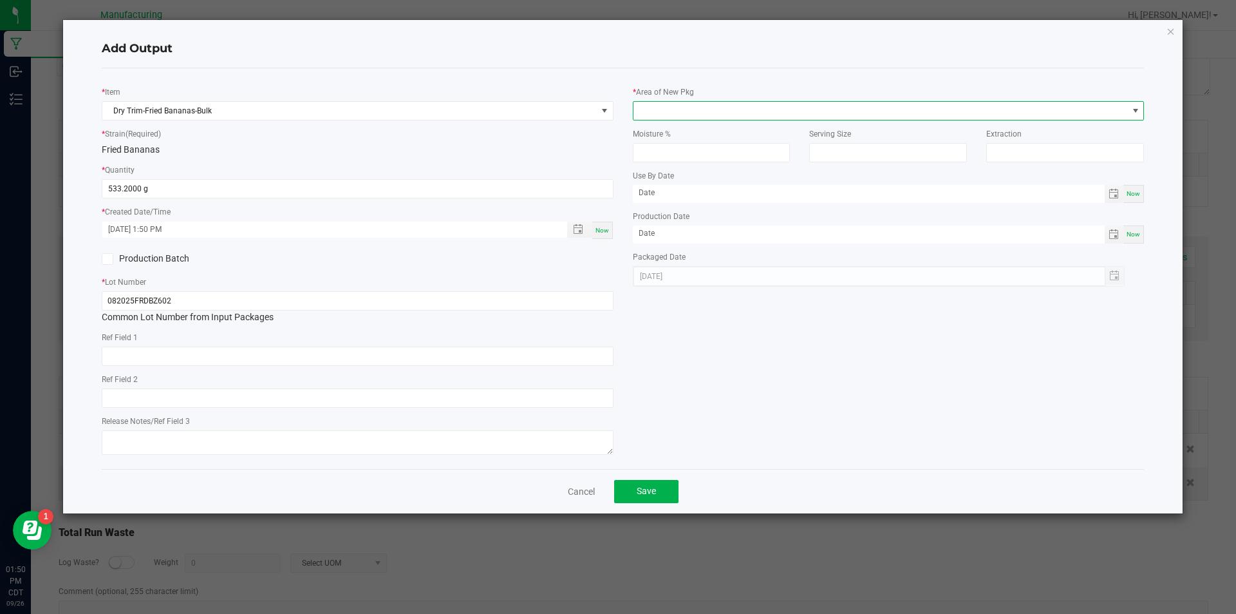
click at [1136, 107] on span at bounding box center [1136, 111] width 10 height 10
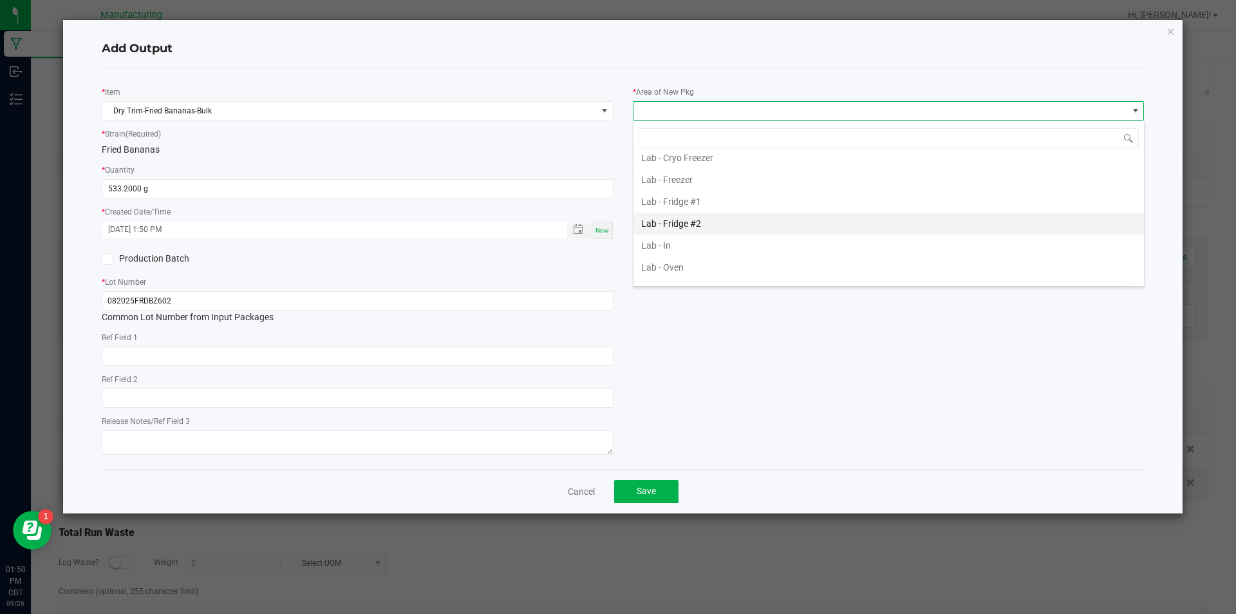
scroll to position [258, 0]
click at [904, 207] on li "Lab - Rack" at bounding box center [889, 215] width 511 height 22
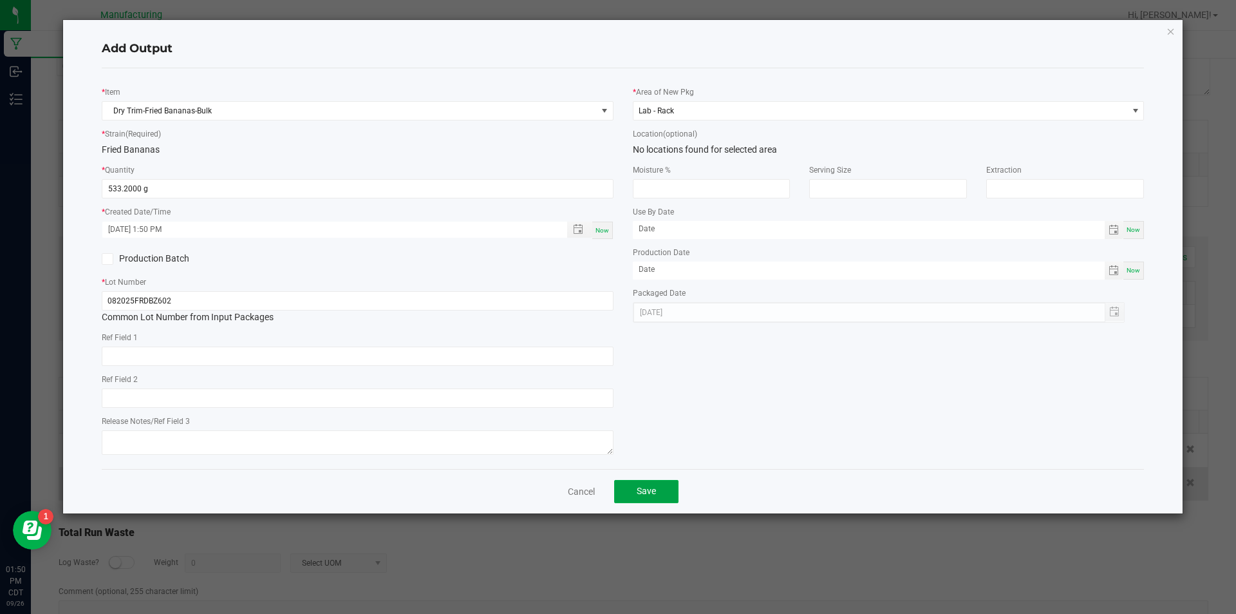
click at [650, 484] on button "Save" at bounding box center [646, 491] width 64 height 23
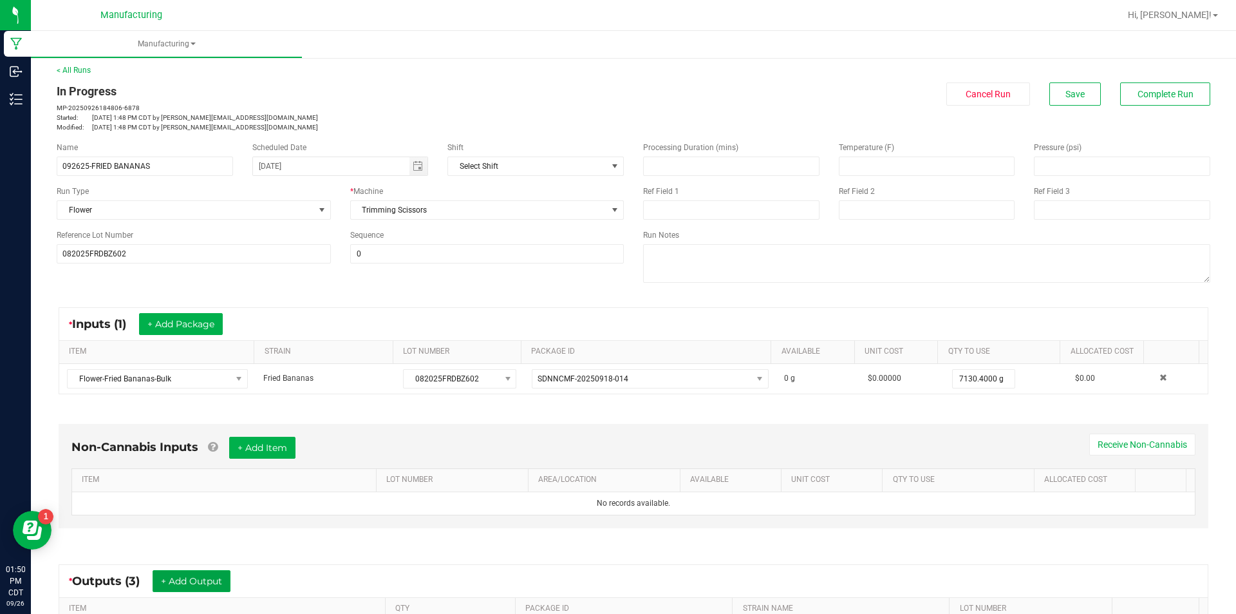
scroll to position [0, 0]
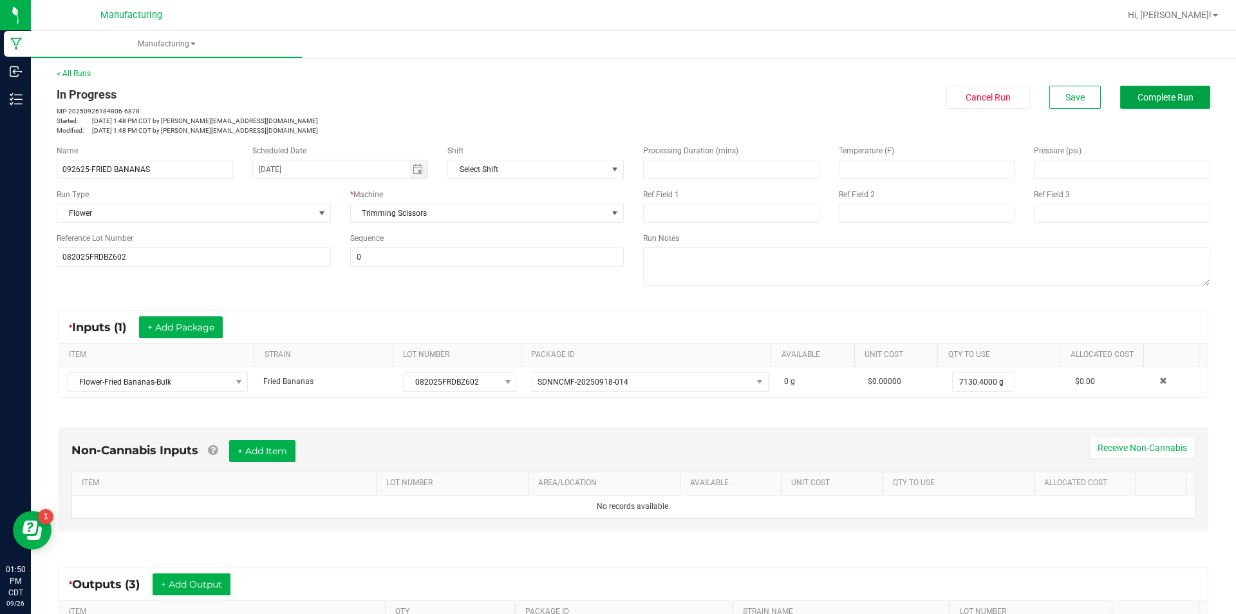
click at [1151, 96] on span "Complete Run" at bounding box center [1166, 97] width 56 height 10
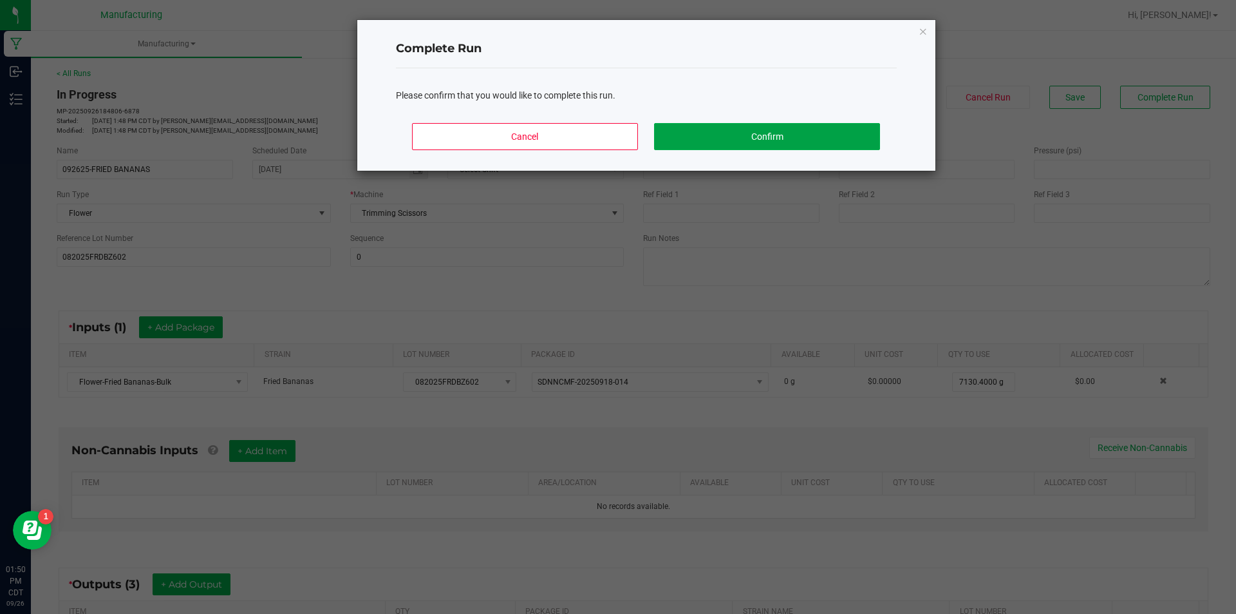
click at [780, 128] on button "Confirm" at bounding box center [766, 136] width 225 height 27
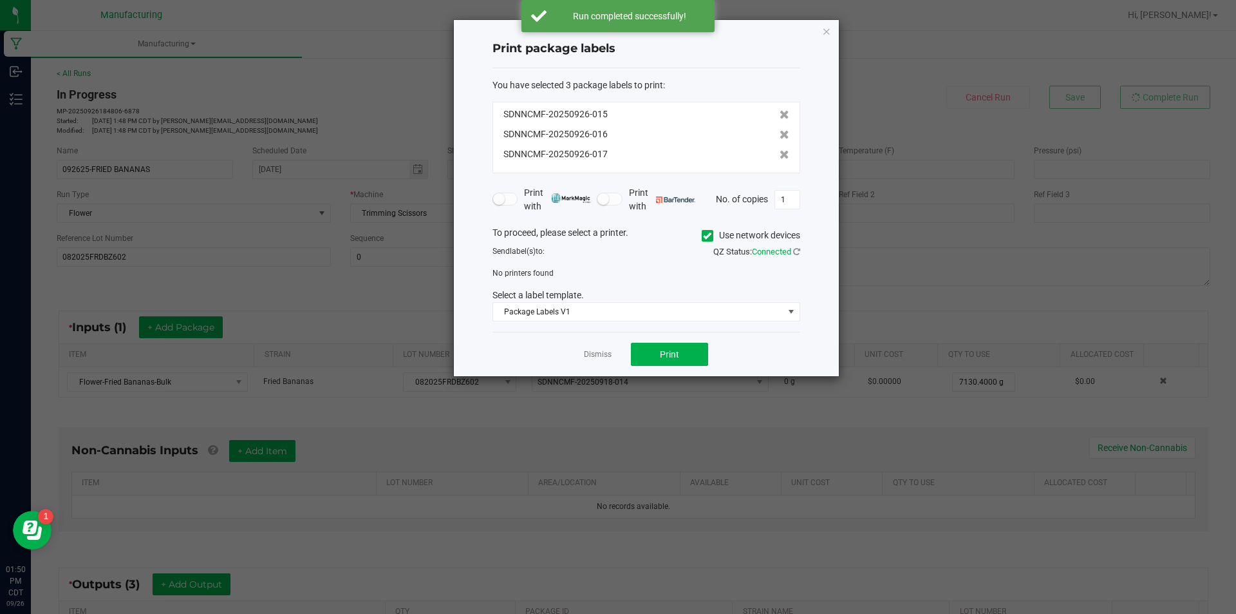
click at [706, 236] on icon at bounding box center [707, 236] width 8 height 0
click at [0, 0] on input "Use network devices" at bounding box center [0, 0] width 0 height 0
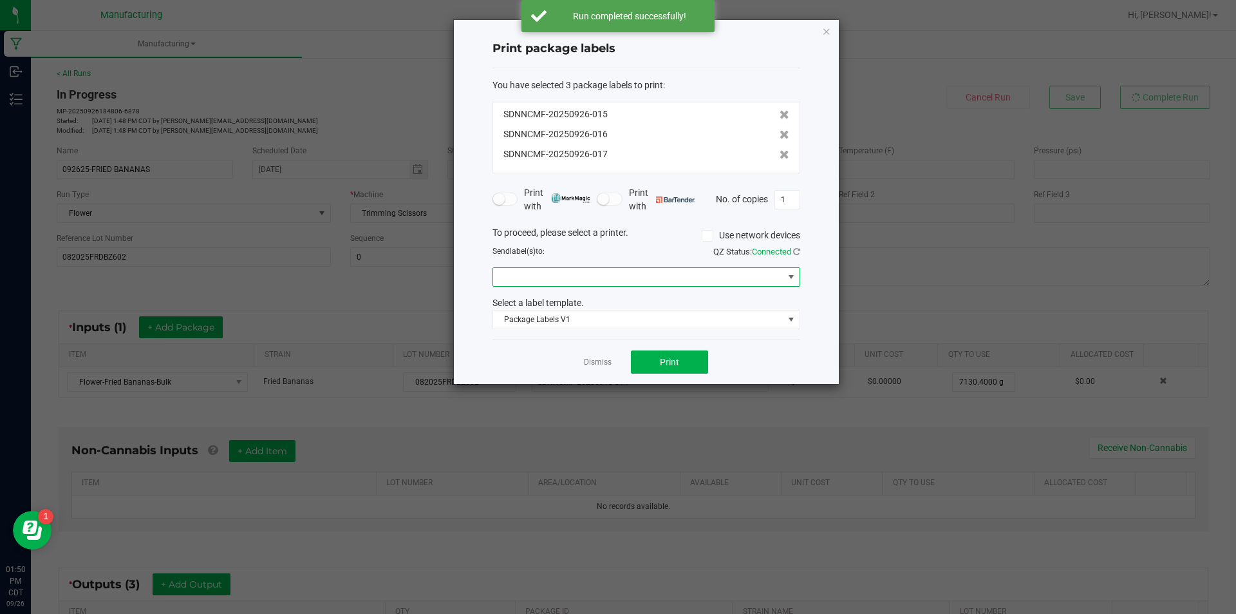
click at [792, 274] on span at bounding box center [791, 277] width 10 height 10
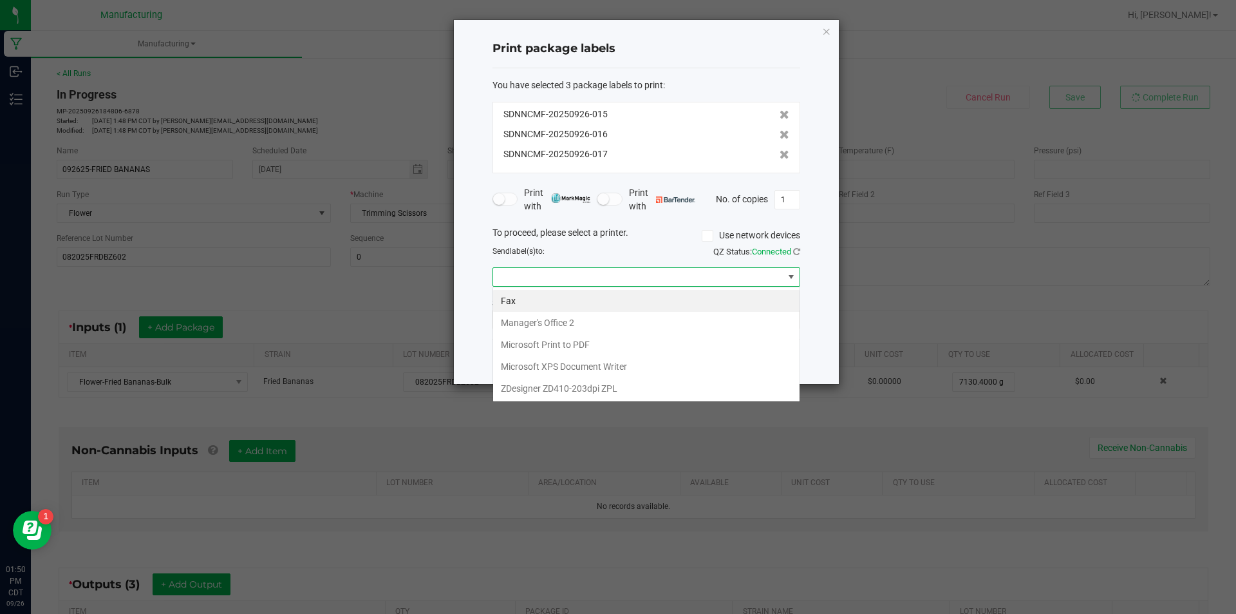
scroll to position [19, 308]
click at [729, 391] on ZPL "ZDesigner ZD410-203dpi ZPL" at bounding box center [646, 388] width 307 height 22
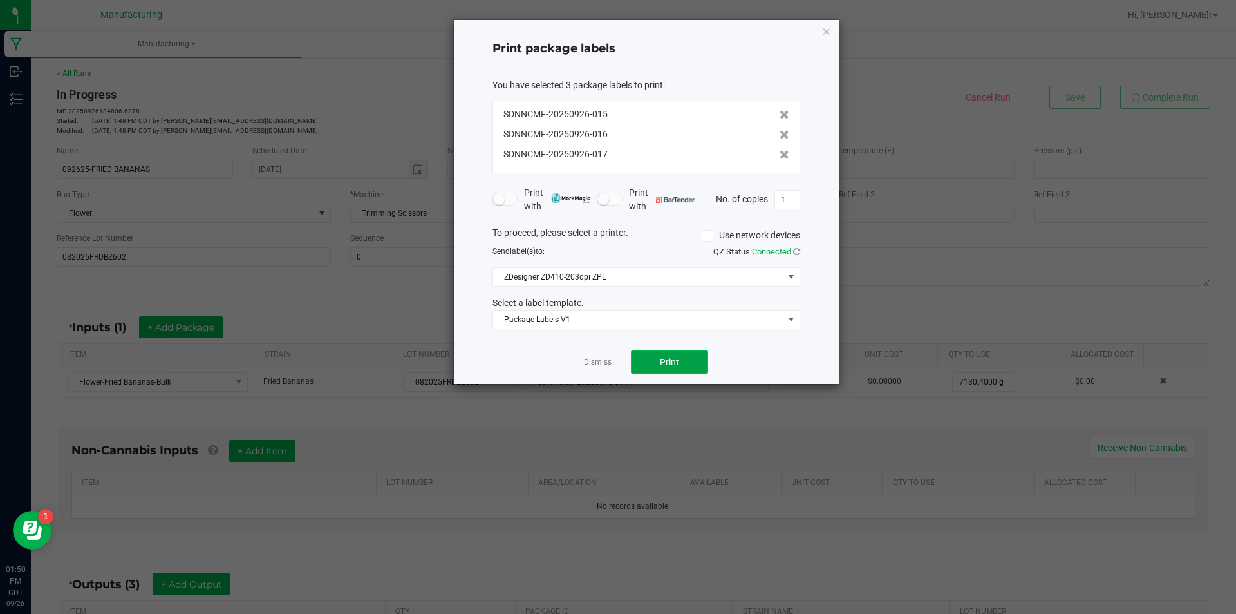
click at [674, 353] on button "Print" at bounding box center [669, 361] width 77 height 23
click at [600, 358] on link "Dismiss" at bounding box center [598, 362] width 28 height 11
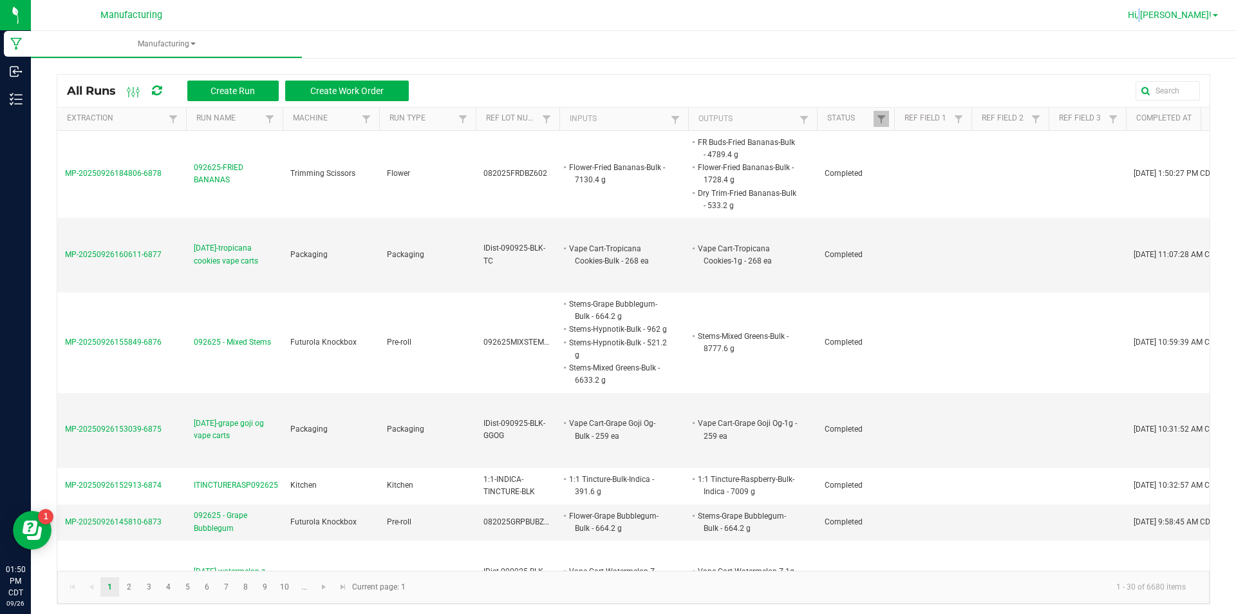
click at [1185, 10] on span "Hi, [PERSON_NAME]!" at bounding box center [1170, 15] width 84 height 10
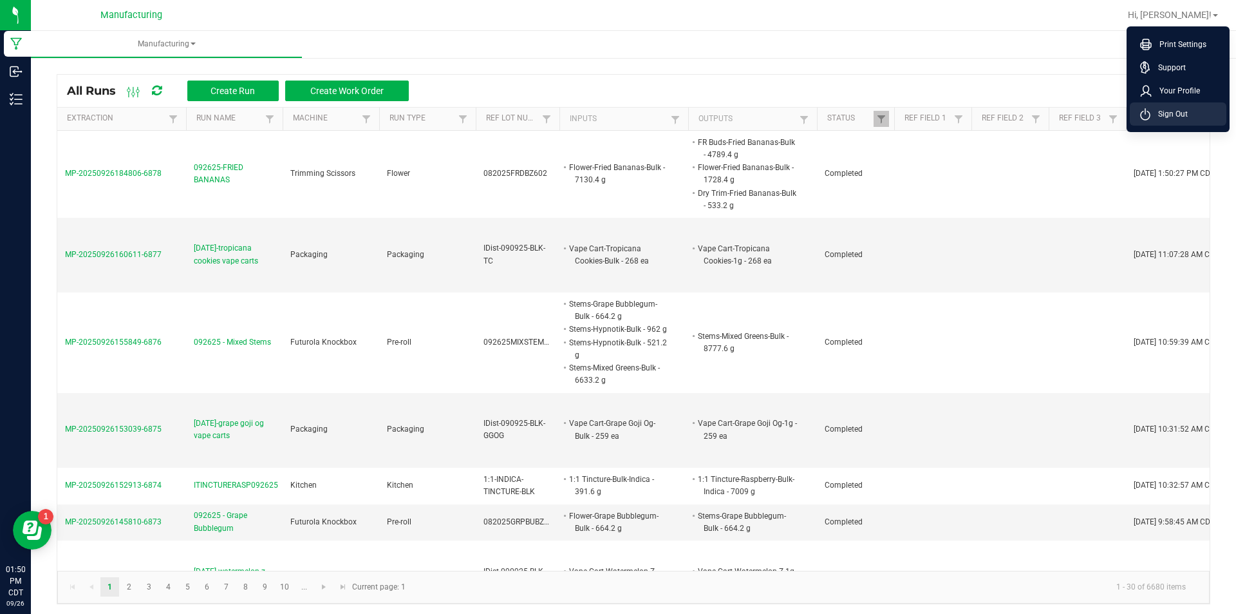
click at [1180, 109] on span "Sign Out" at bounding box center [1169, 114] width 37 height 13
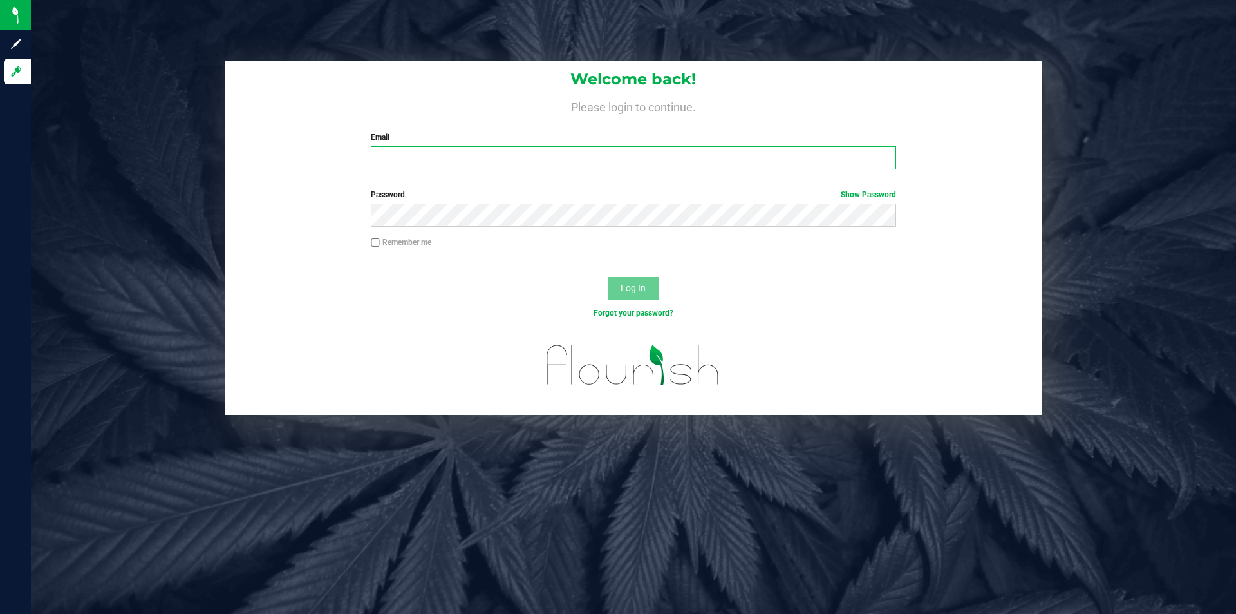
click at [509, 165] on input "Email" at bounding box center [633, 157] width 525 height 23
type input "[EMAIL_ADDRESS][DOMAIN_NAME]"
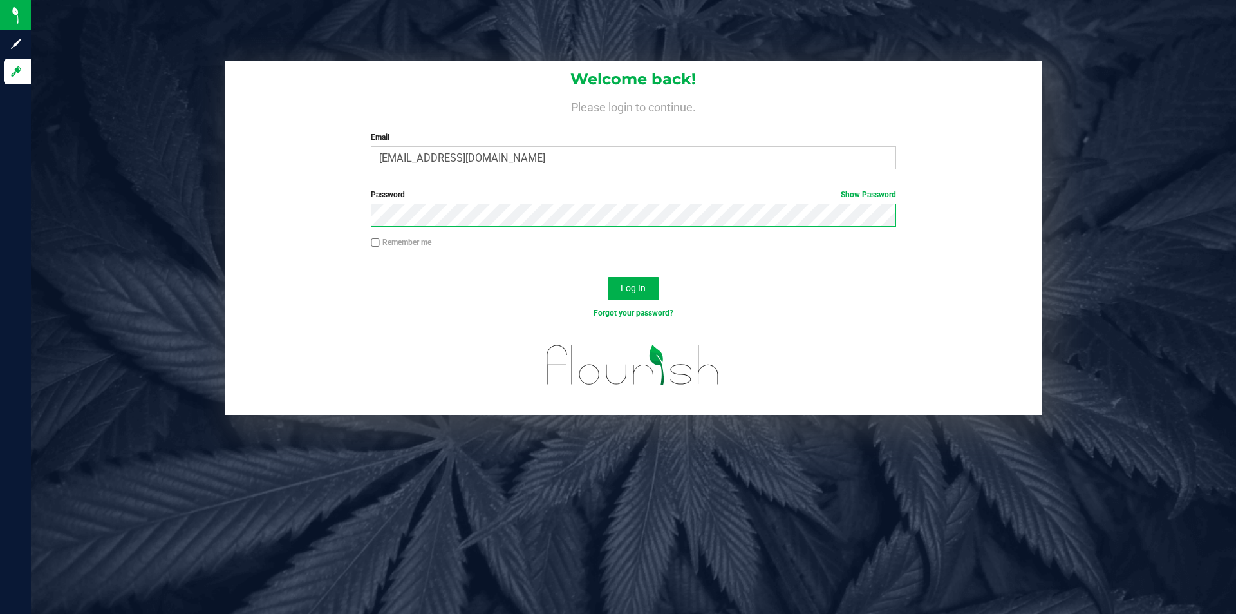
click at [608, 277] on button "Log In" at bounding box center [634, 288] width 52 height 23
